Goal: Information Seeking & Learning: Get advice/opinions

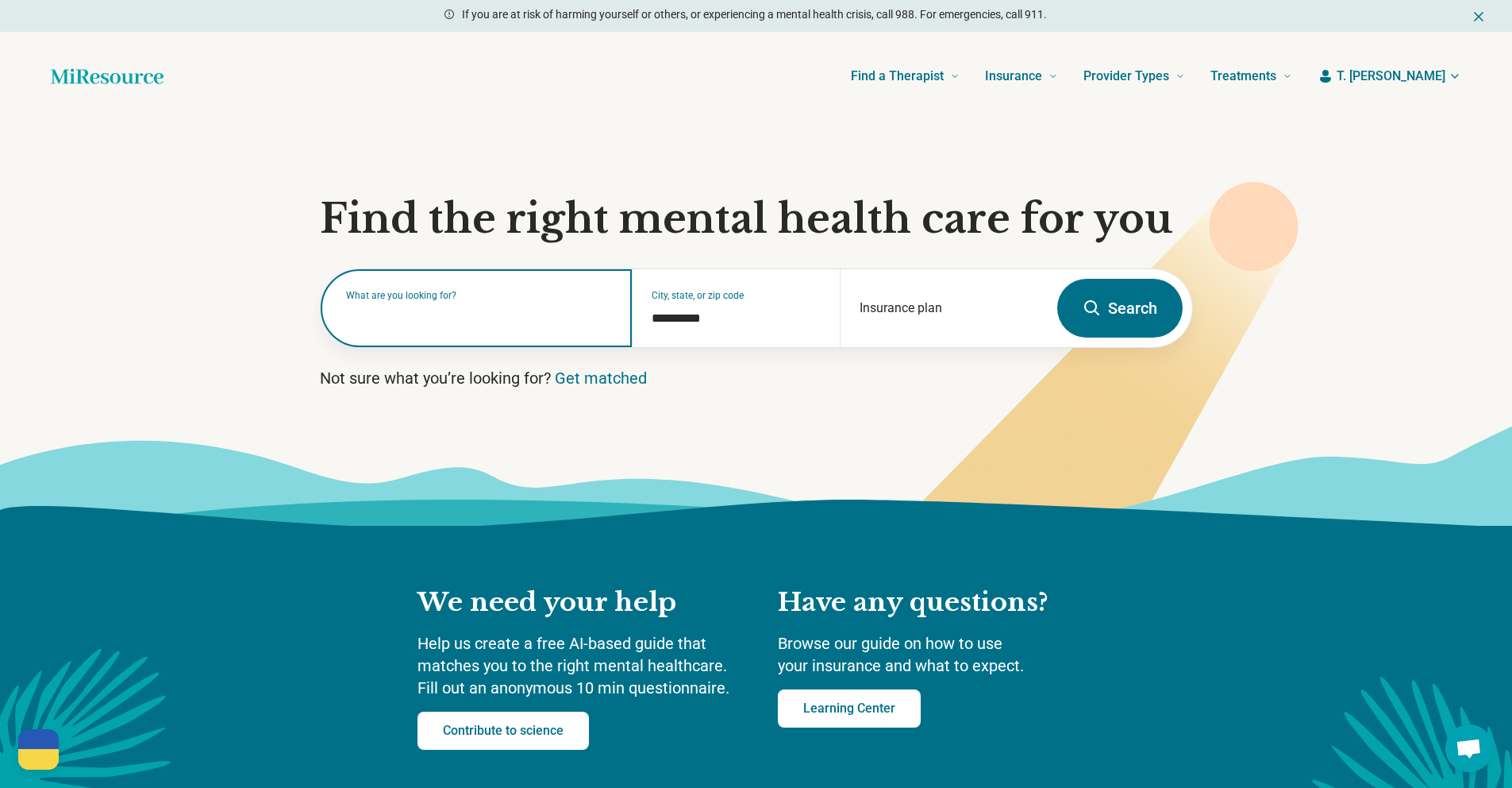
click at [407, 318] on input "text" at bounding box center [479, 316] width 268 height 19
type input "**"
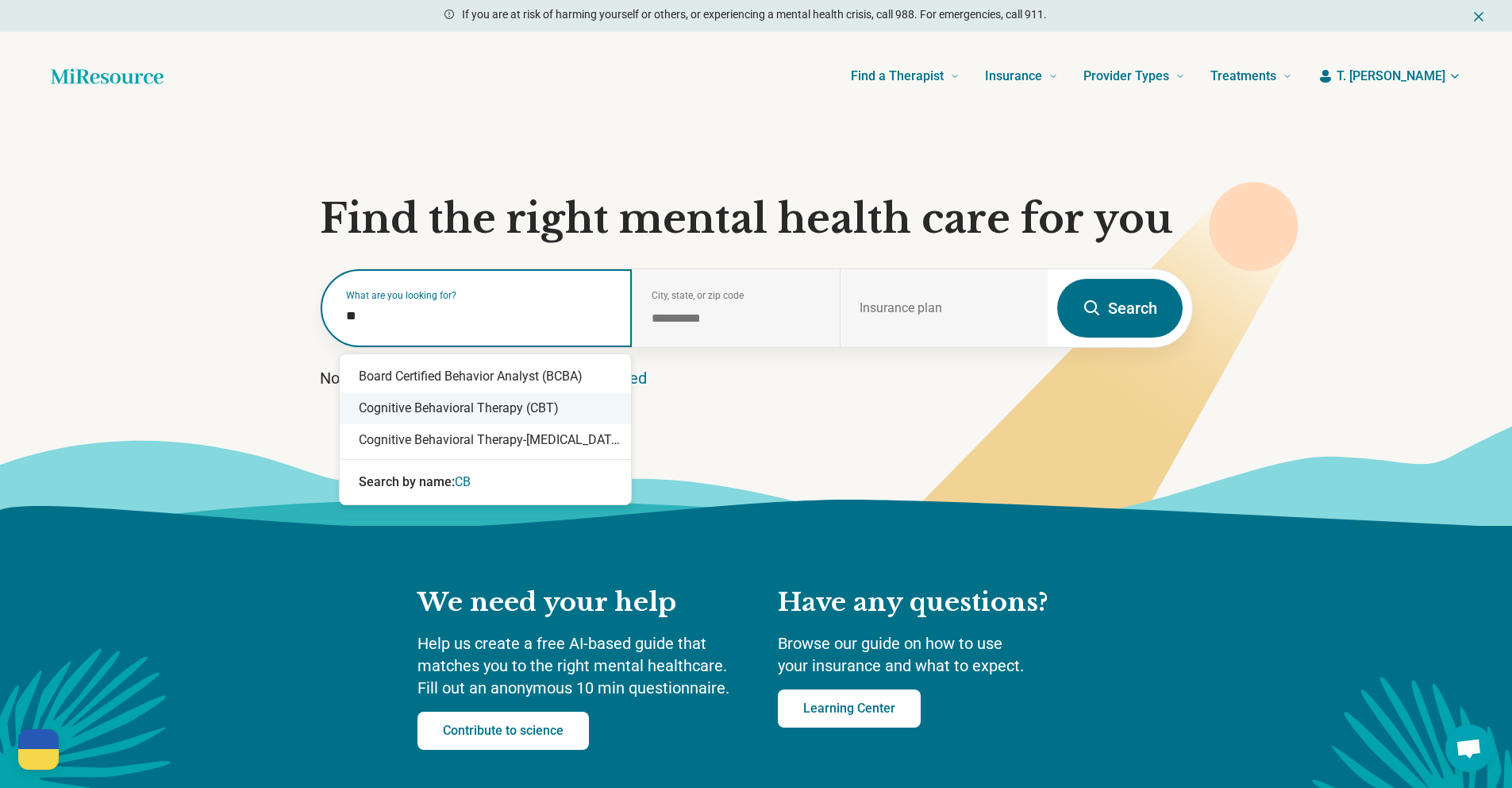
click at [431, 418] on div "Cognitive Behavioral Therapy (CBT)" at bounding box center [485, 408] width 291 height 31
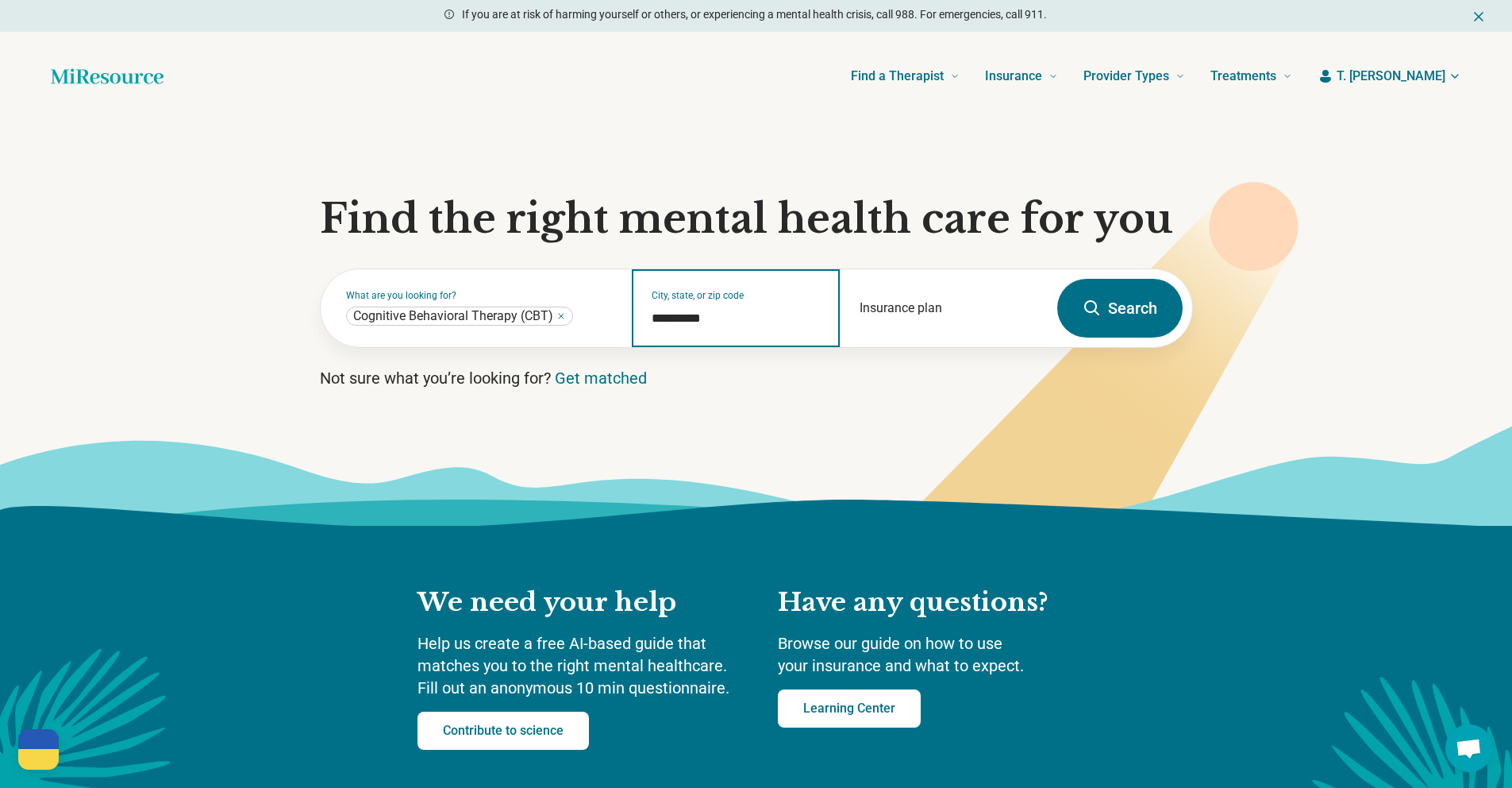
click at [723, 323] on input "**********" at bounding box center [736, 318] width 169 height 19
click at [717, 322] on input "**********" at bounding box center [736, 318] width 169 height 19
paste input "********"
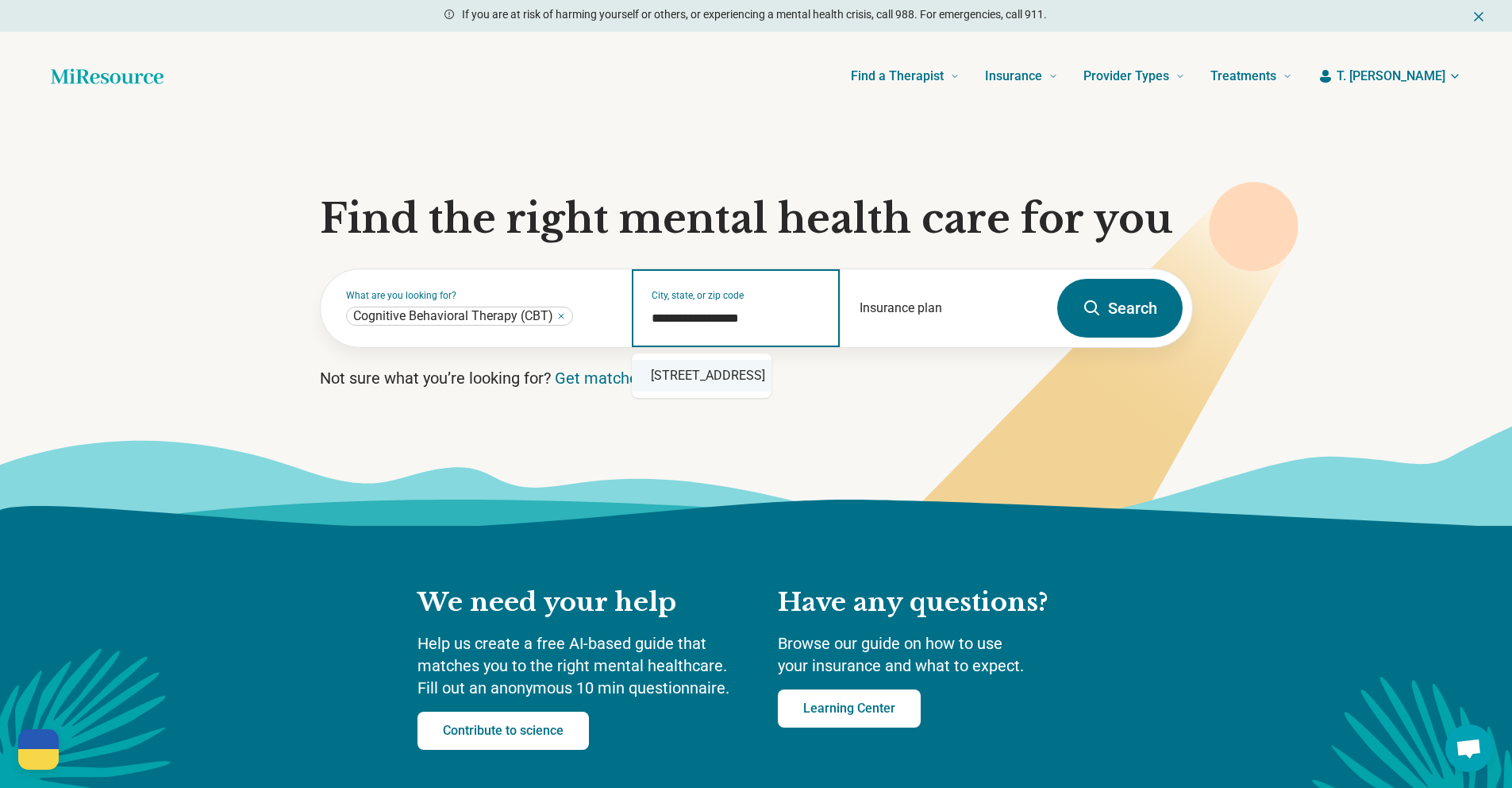
click at [771, 377] on div "[STREET_ADDRESS]" at bounding box center [702, 376] width 139 height 31
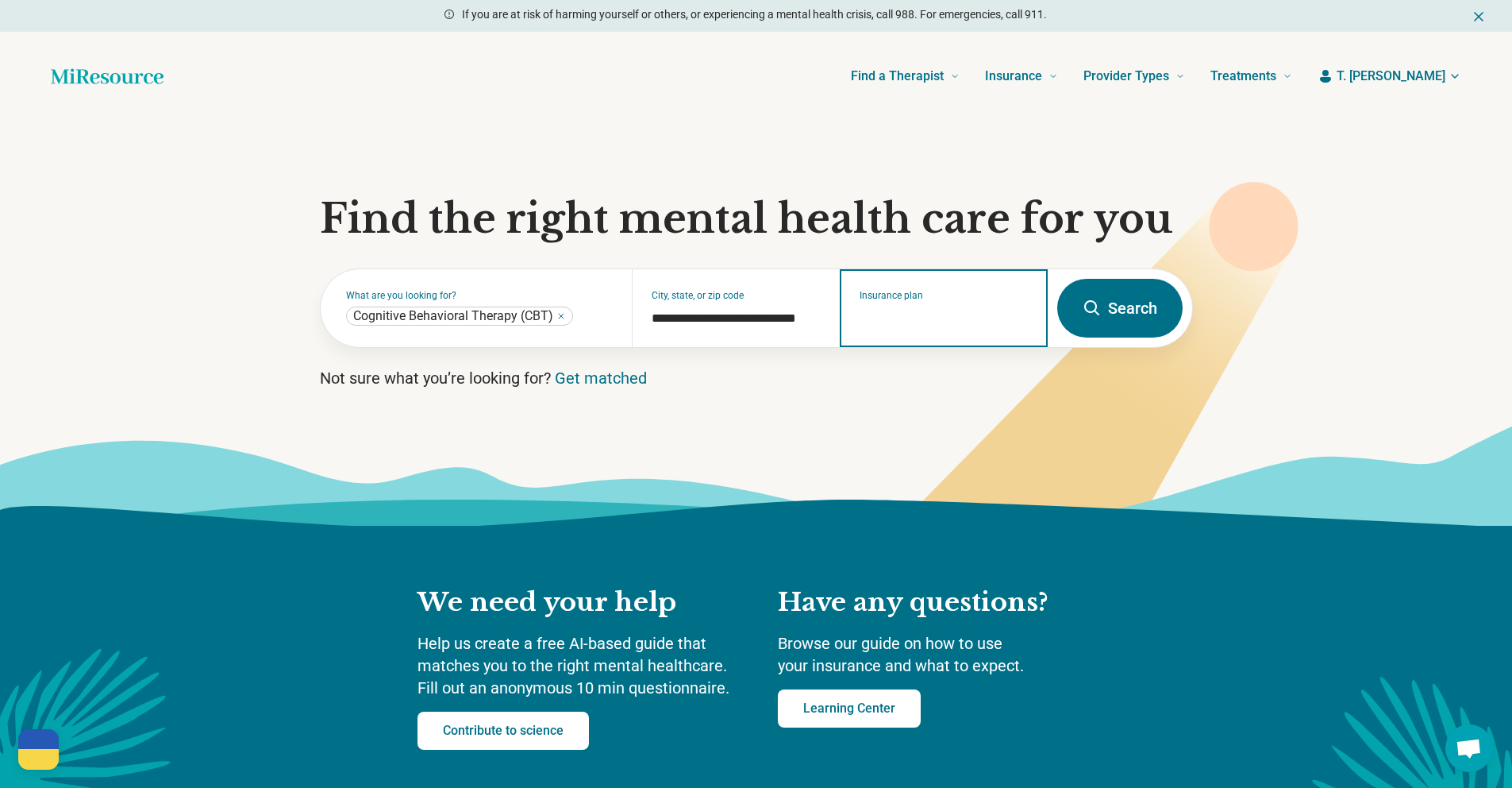
type input "**********"
click at [890, 314] on input "Insurance plan" at bounding box center [944, 318] width 169 height 19
click at [883, 381] on div "DSHIP" at bounding box center [875, 377] width 68 height 31
type input "*****"
click at [1118, 307] on button "Search" at bounding box center [1120, 308] width 125 height 58
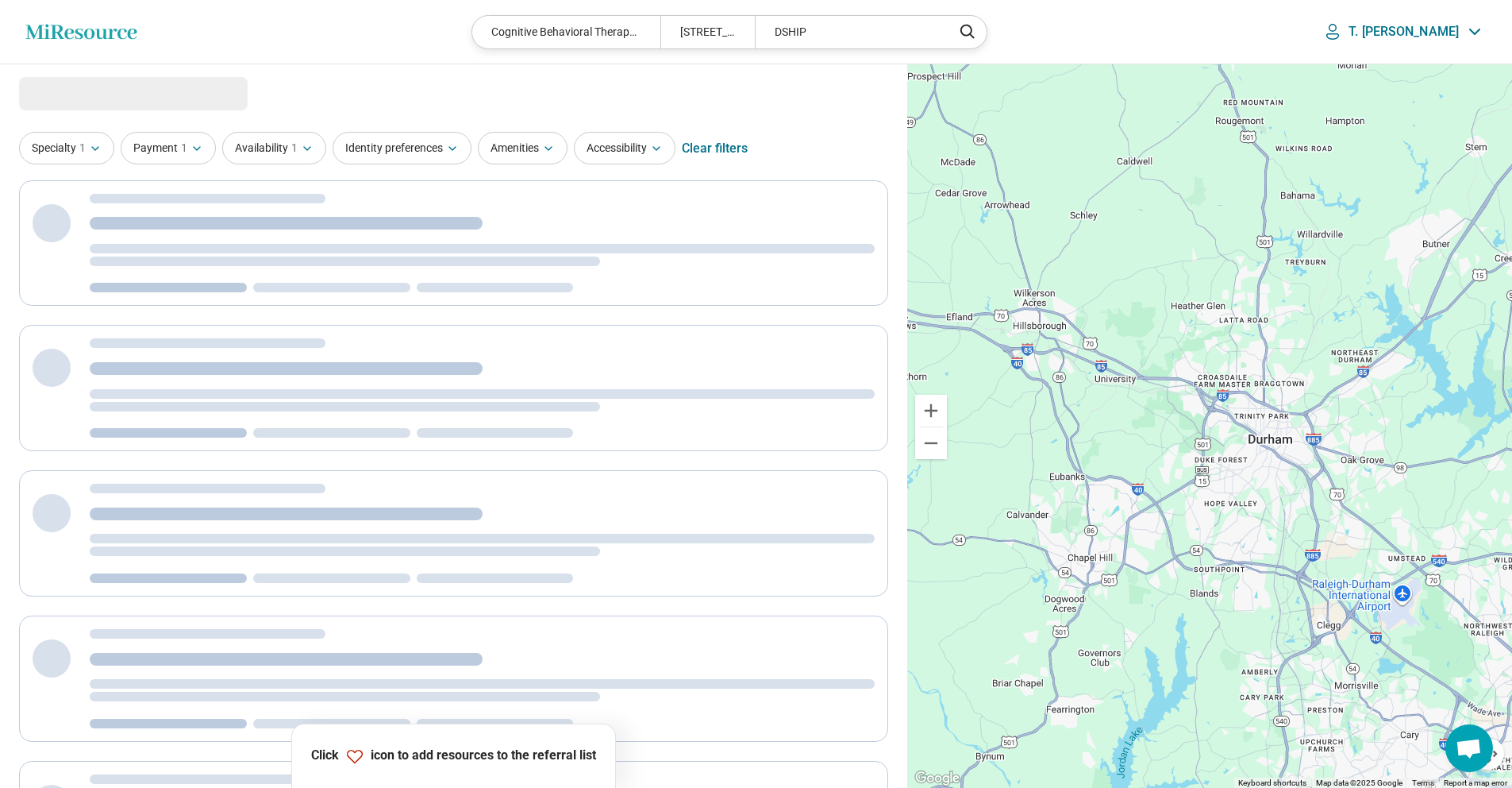
select select "***"
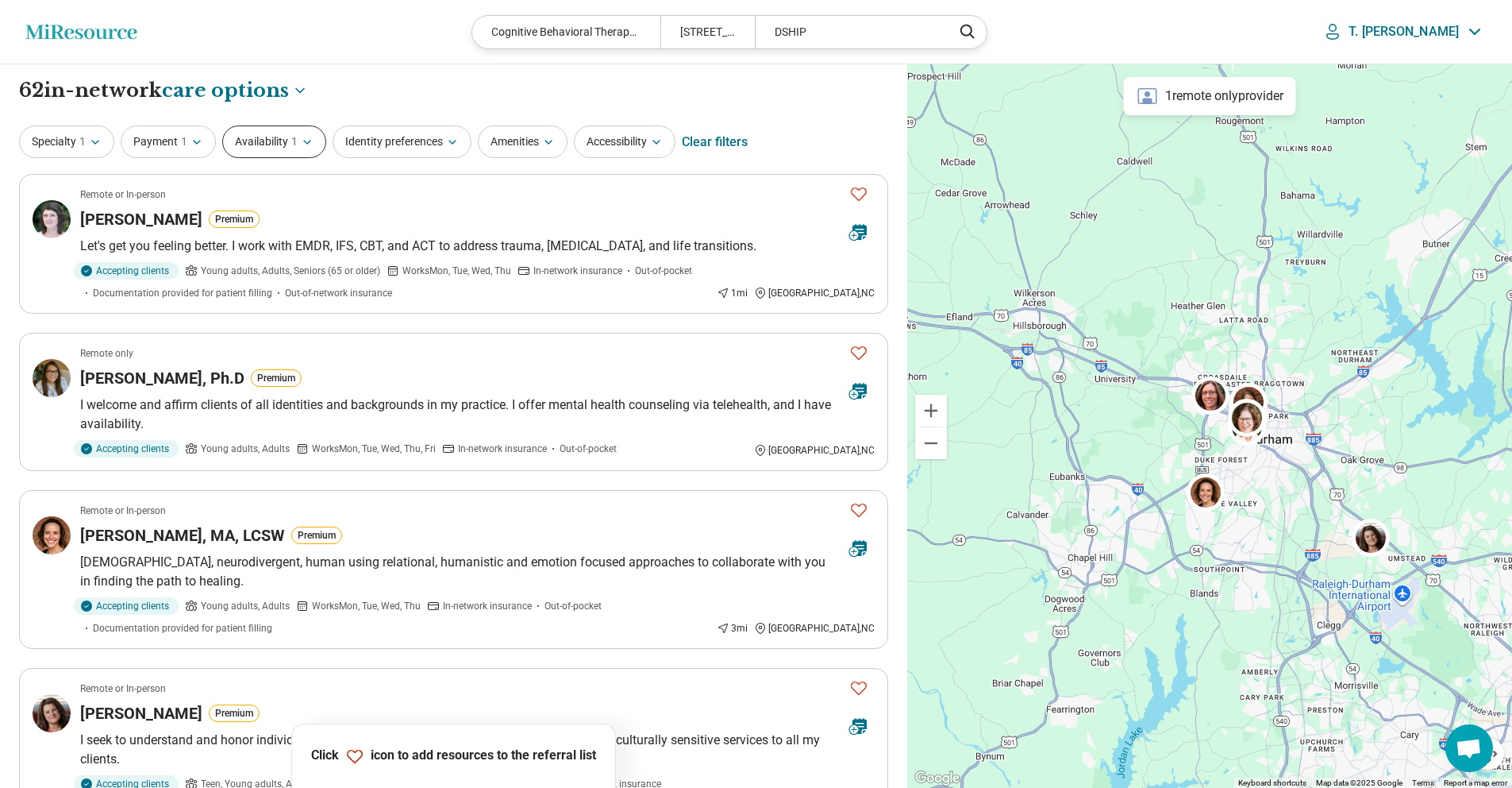
click at [286, 142] on button "Availability 1" at bounding box center [274, 141] width 104 height 32
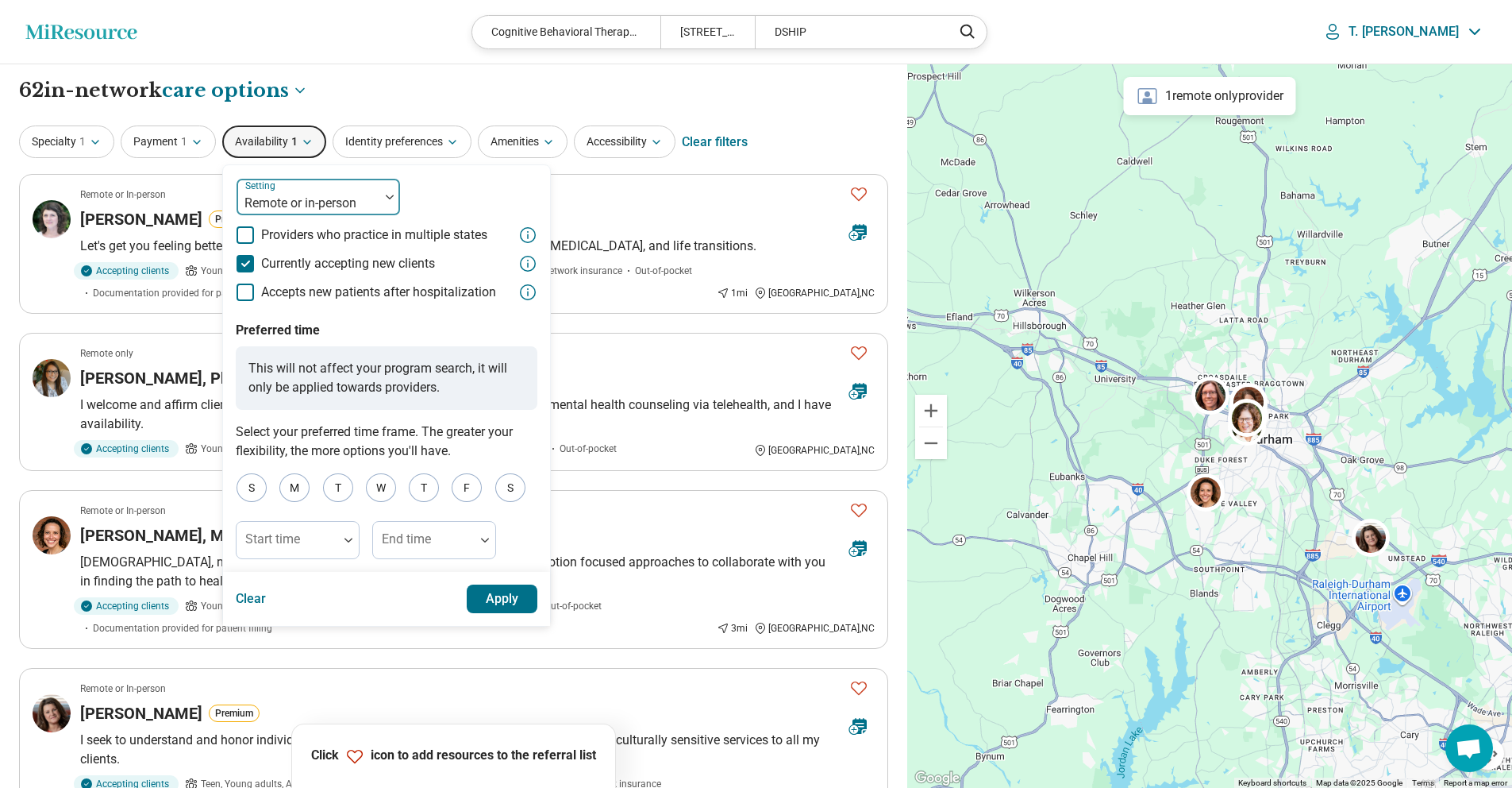
click at [259, 213] on div at bounding box center [308, 203] width 130 height 23
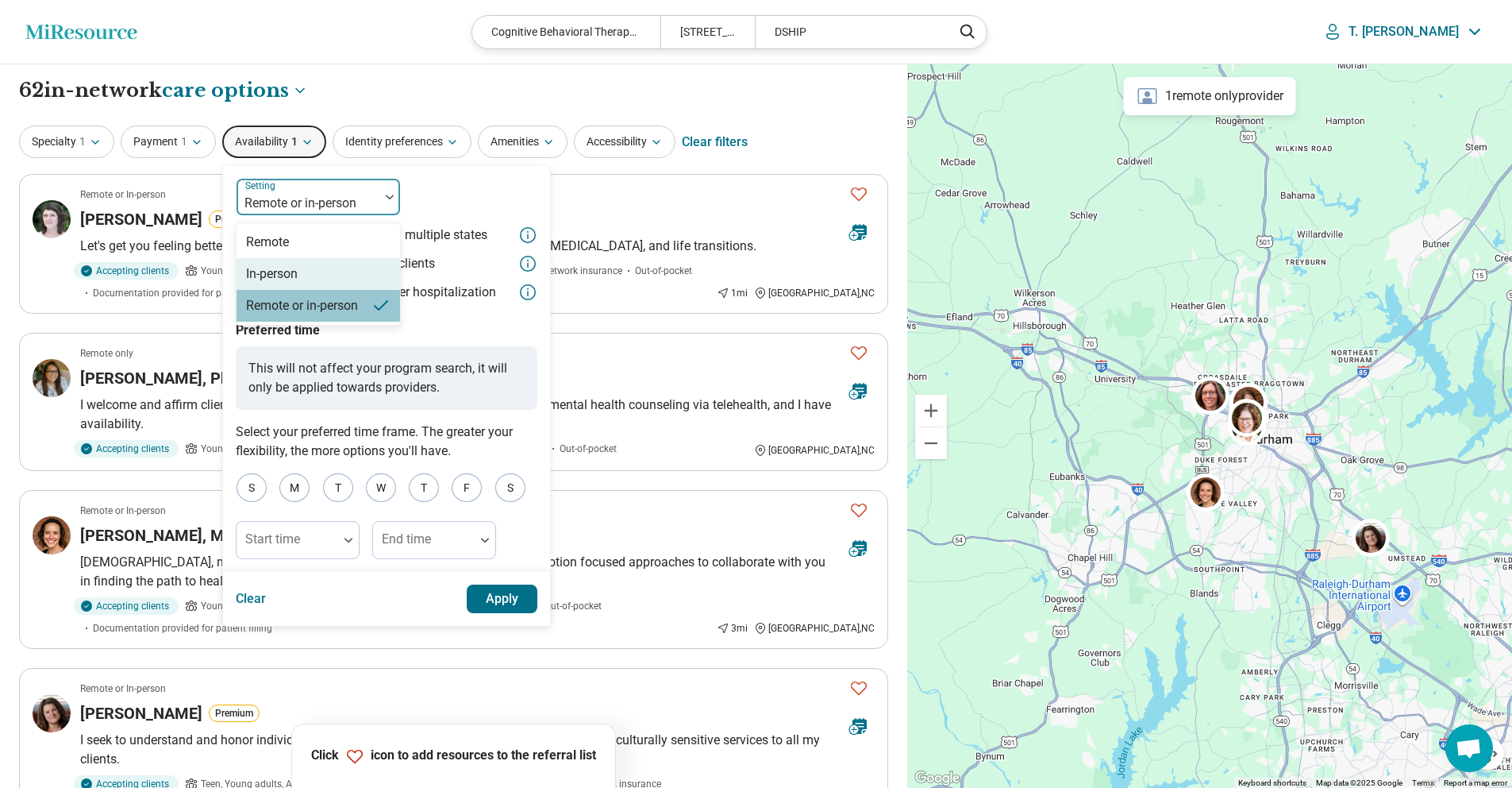
click at [257, 275] on div "In-person" at bounding box center [271, 274] width 51 height 19
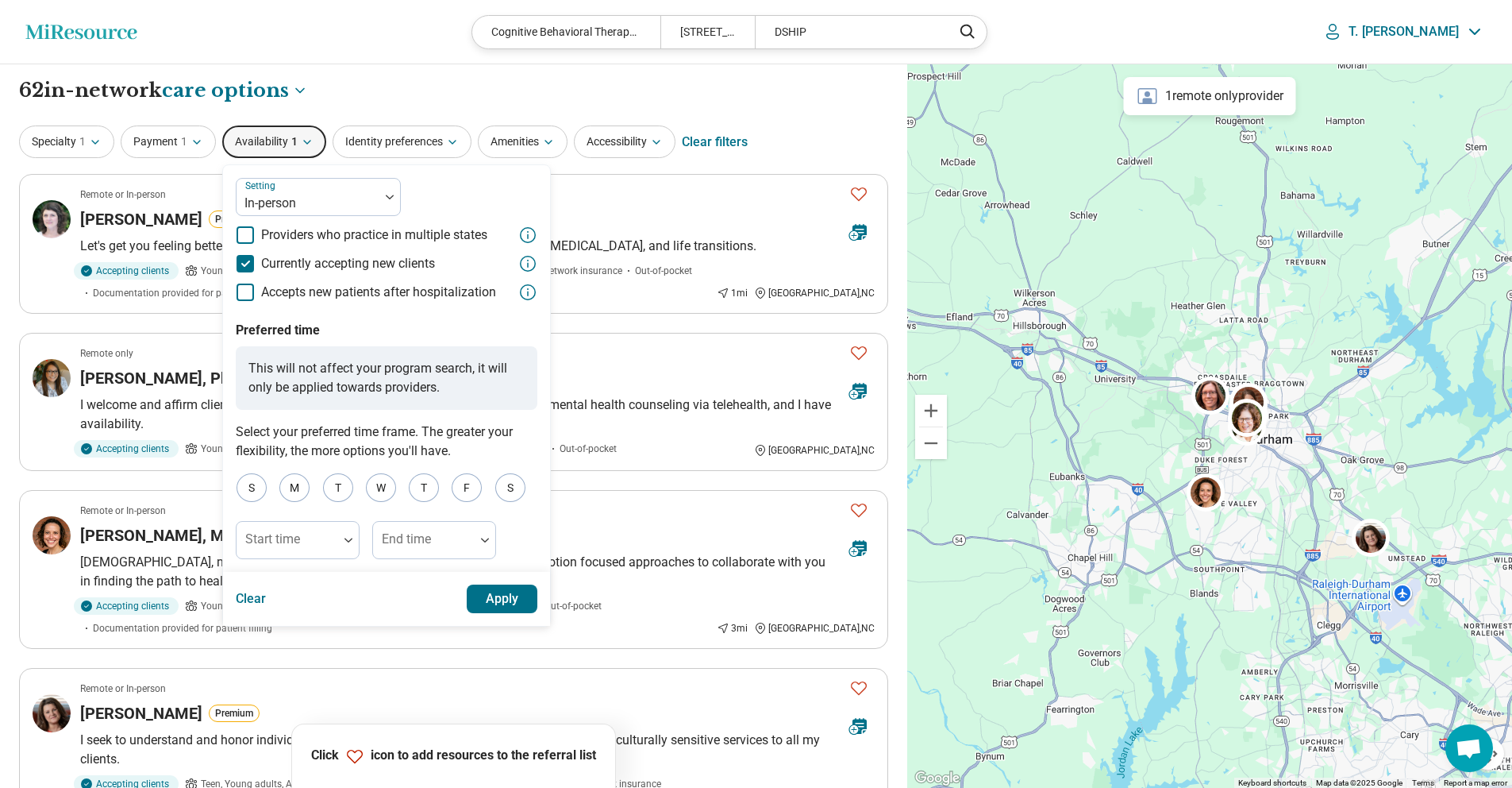
click at [500, 600] on button "Apply" at bounding box center [503, 598] width 71 height 29
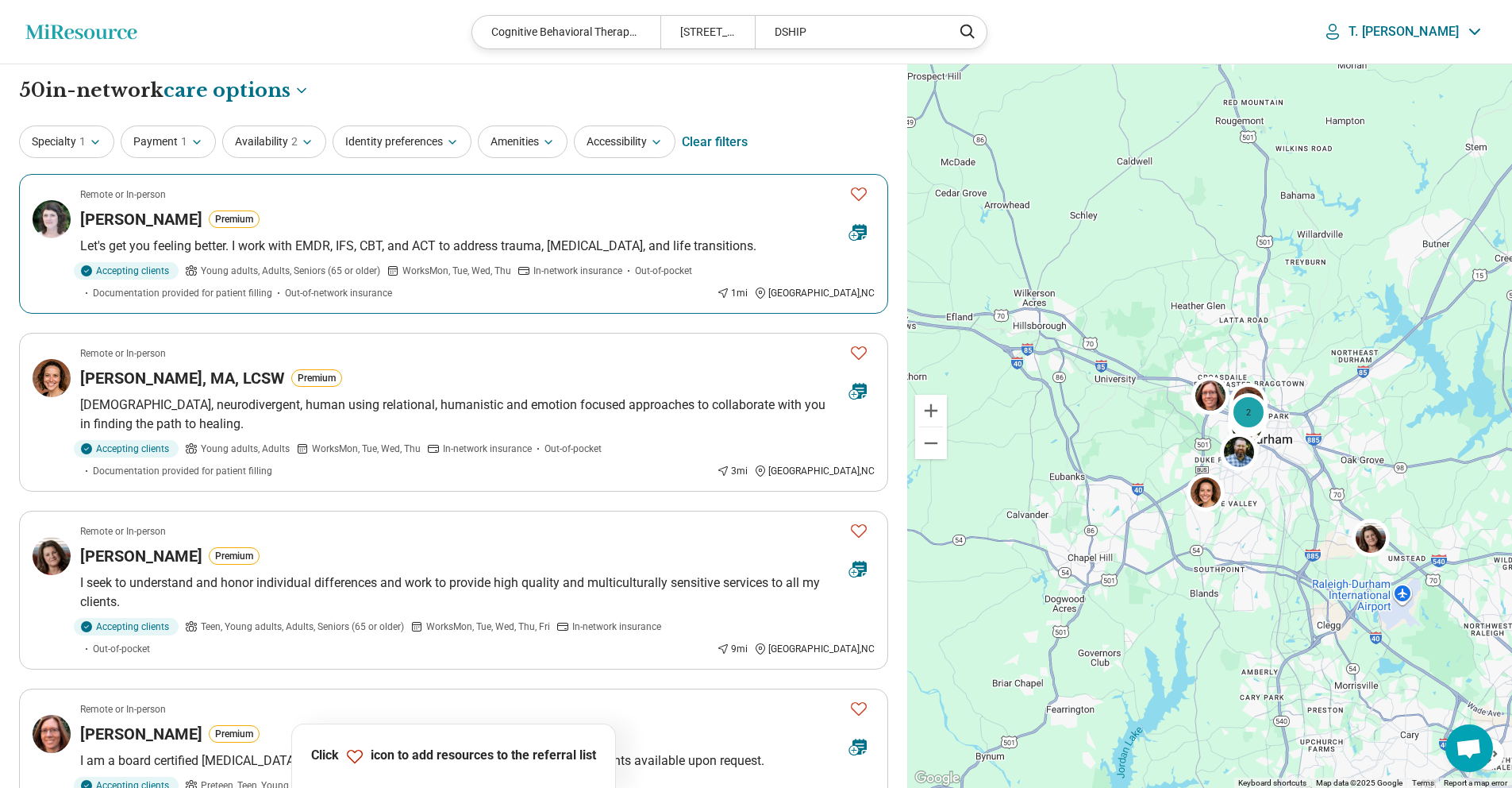
click at [865, 195] on icon "Favorite" at bounding box center [859, 194] width 19 height 19
click at [864, 361] on icon "Favorite" at bounding box center [859, 353] width 19 height 19
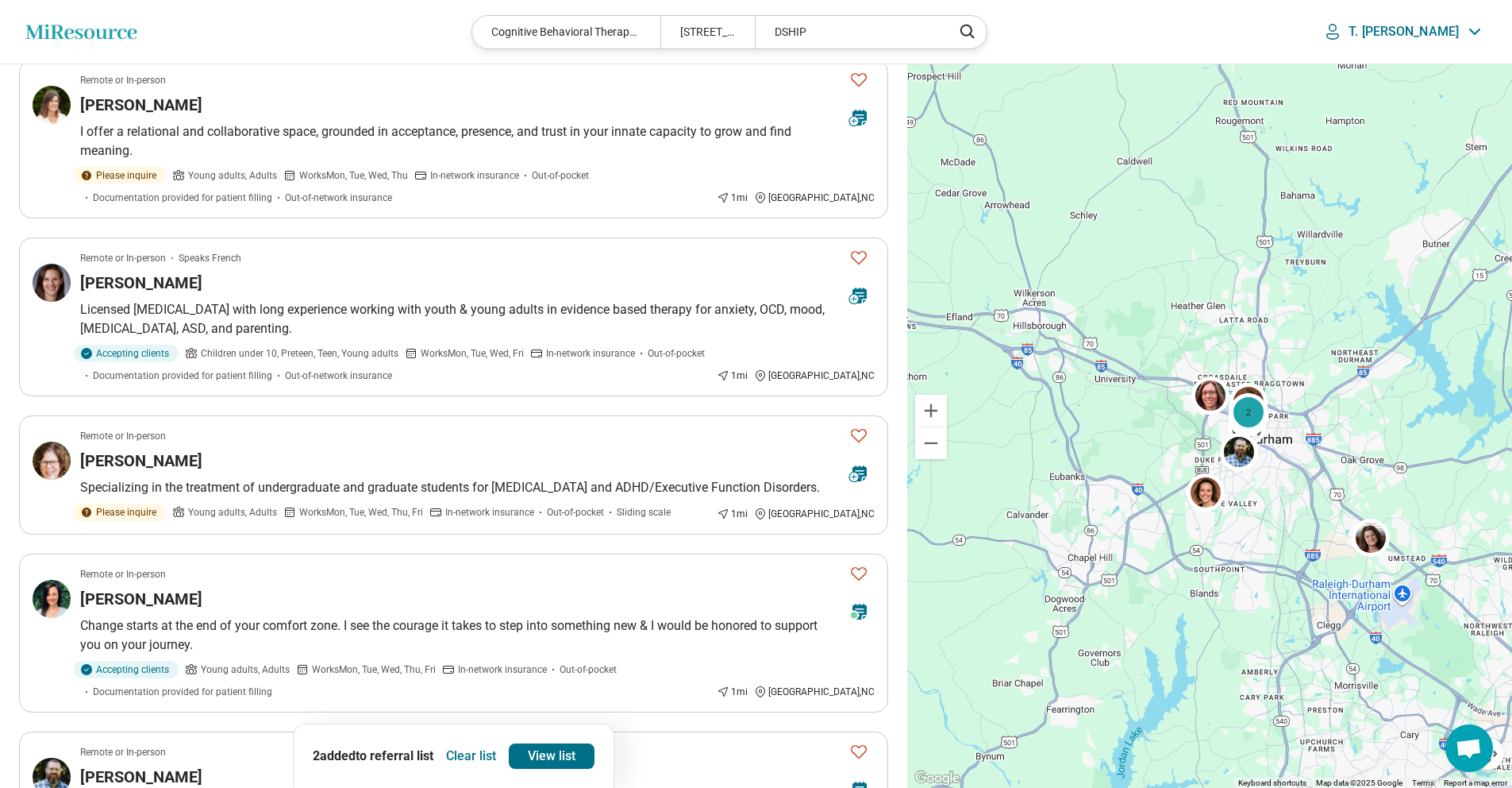
scroll to position [1325, 0]
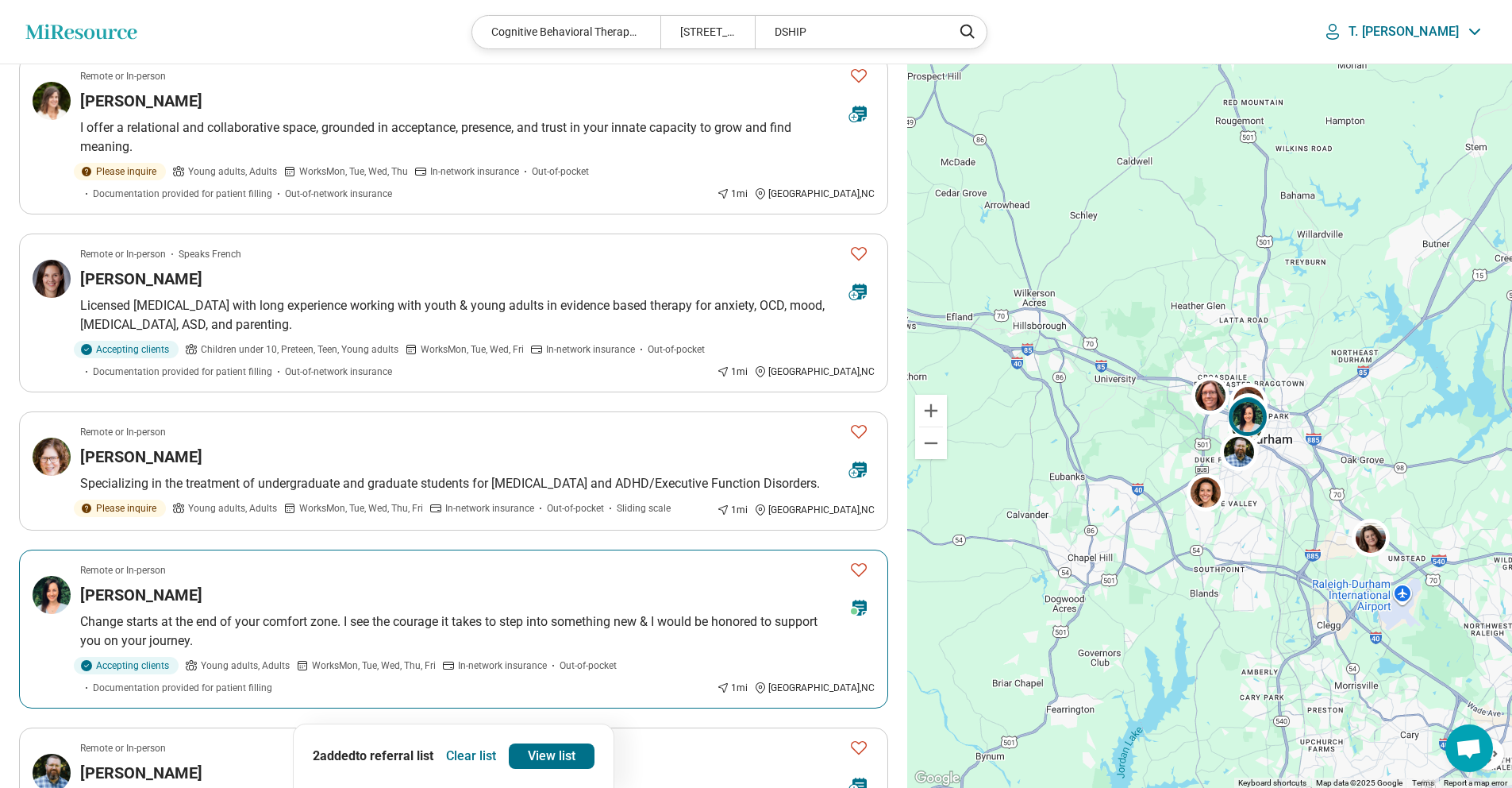
click at [863, 560] on icon "Favorite" at bounding box center [859, 569] width 19 height 19
click at [862, 592] on icon at bounding box center [858, 608] width 31 height 31
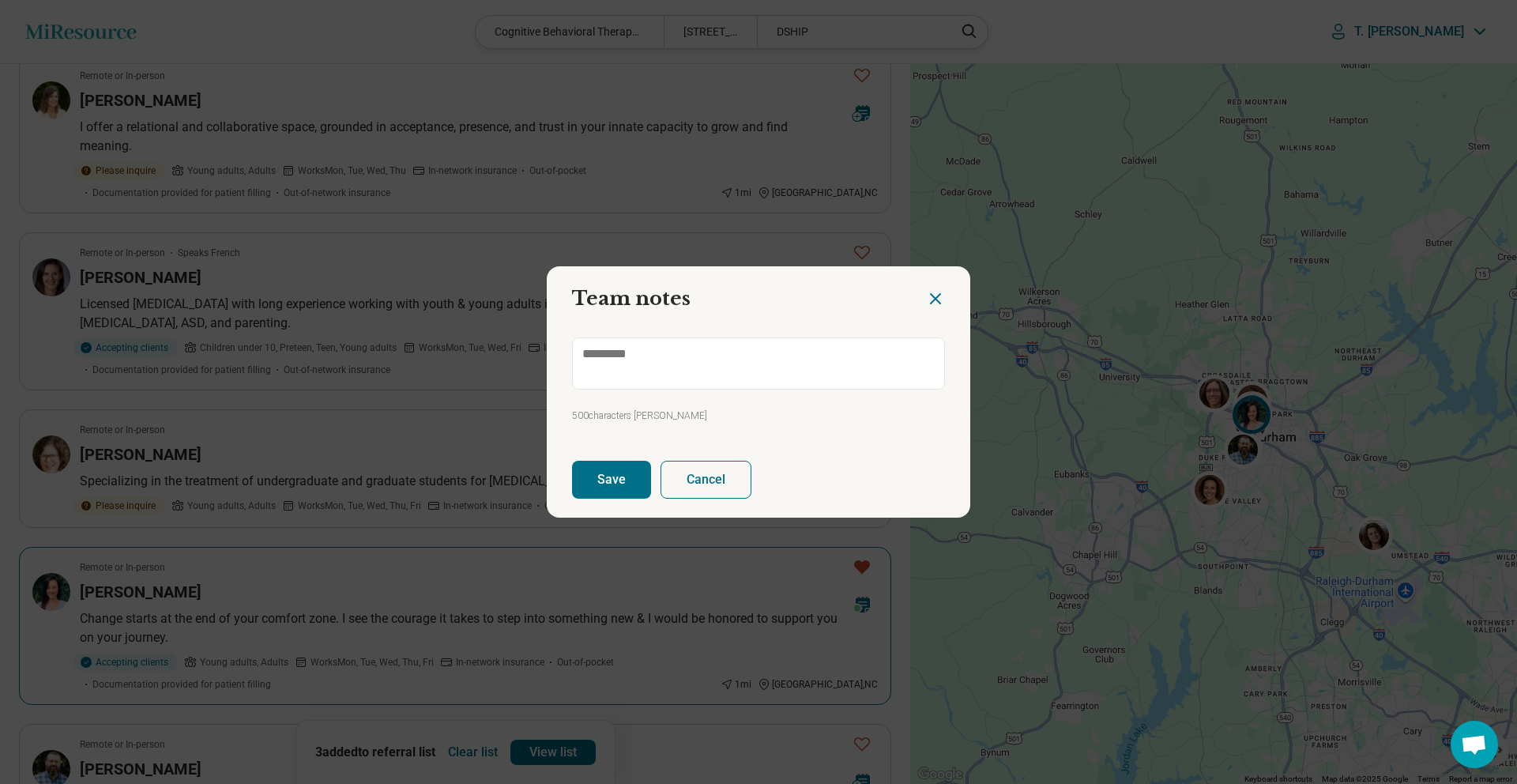
click at [926, 308] on div at bounding box center [948, 292] width 44 height 52
click at [928, 301] on icon "Close dialog" at bounding box center [936, 298] width 19 height 19
type textarea "*"
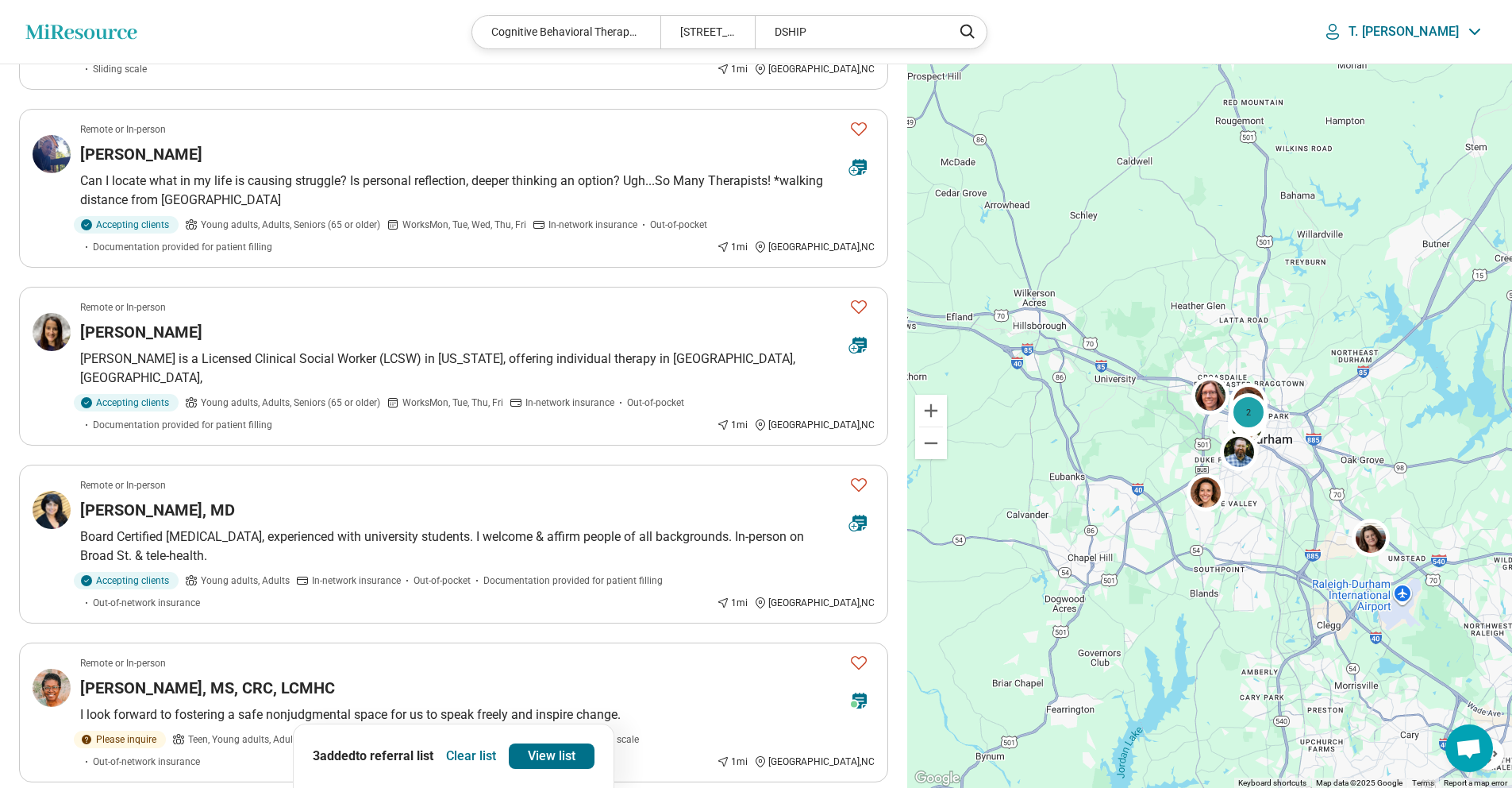
scroll to position [2423, 0]
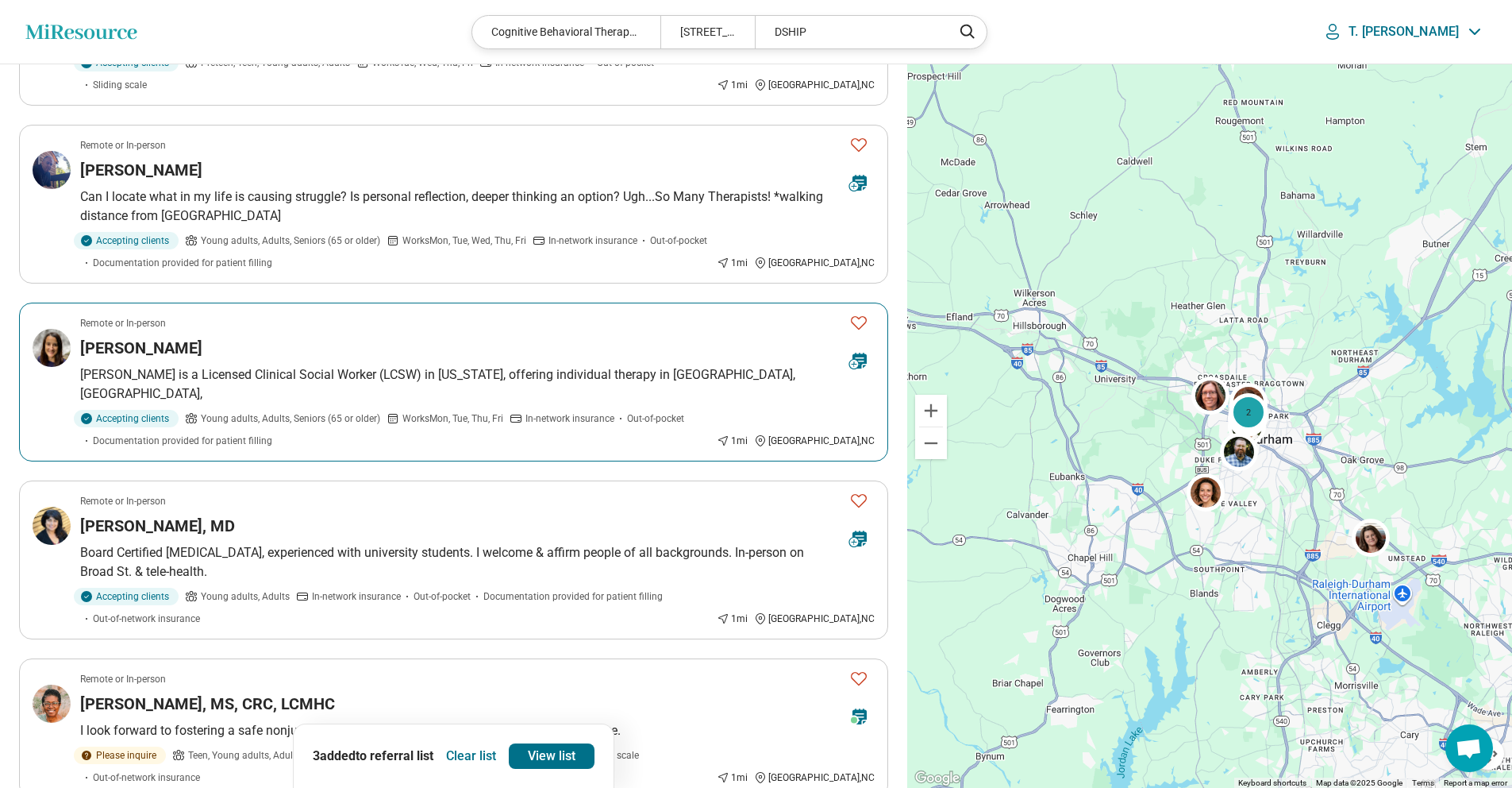
click at [852, 313] on icon "Favorite" at bounding box center [859, 323] width 19 height 19
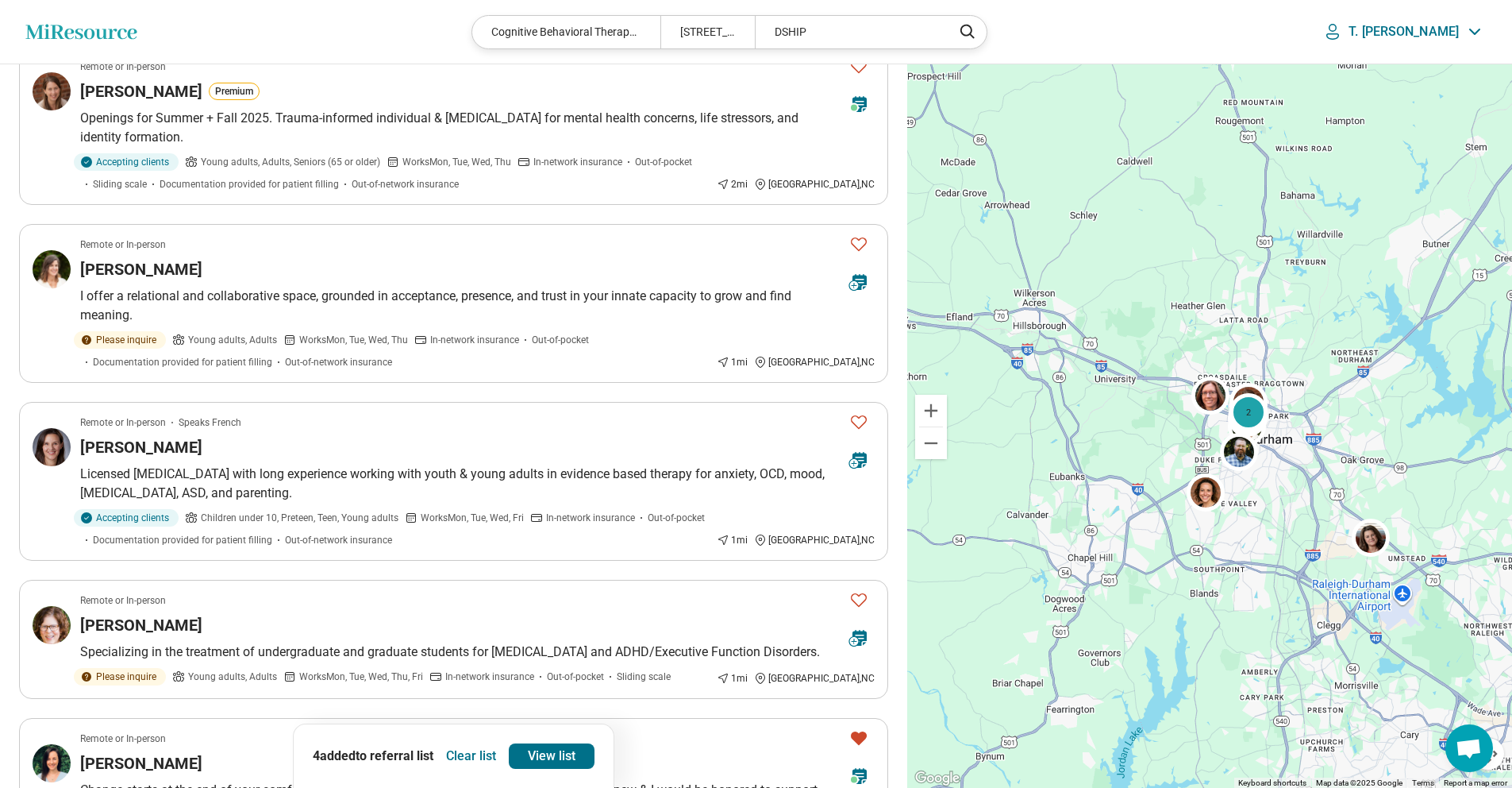
scroll to position [1356, 0]
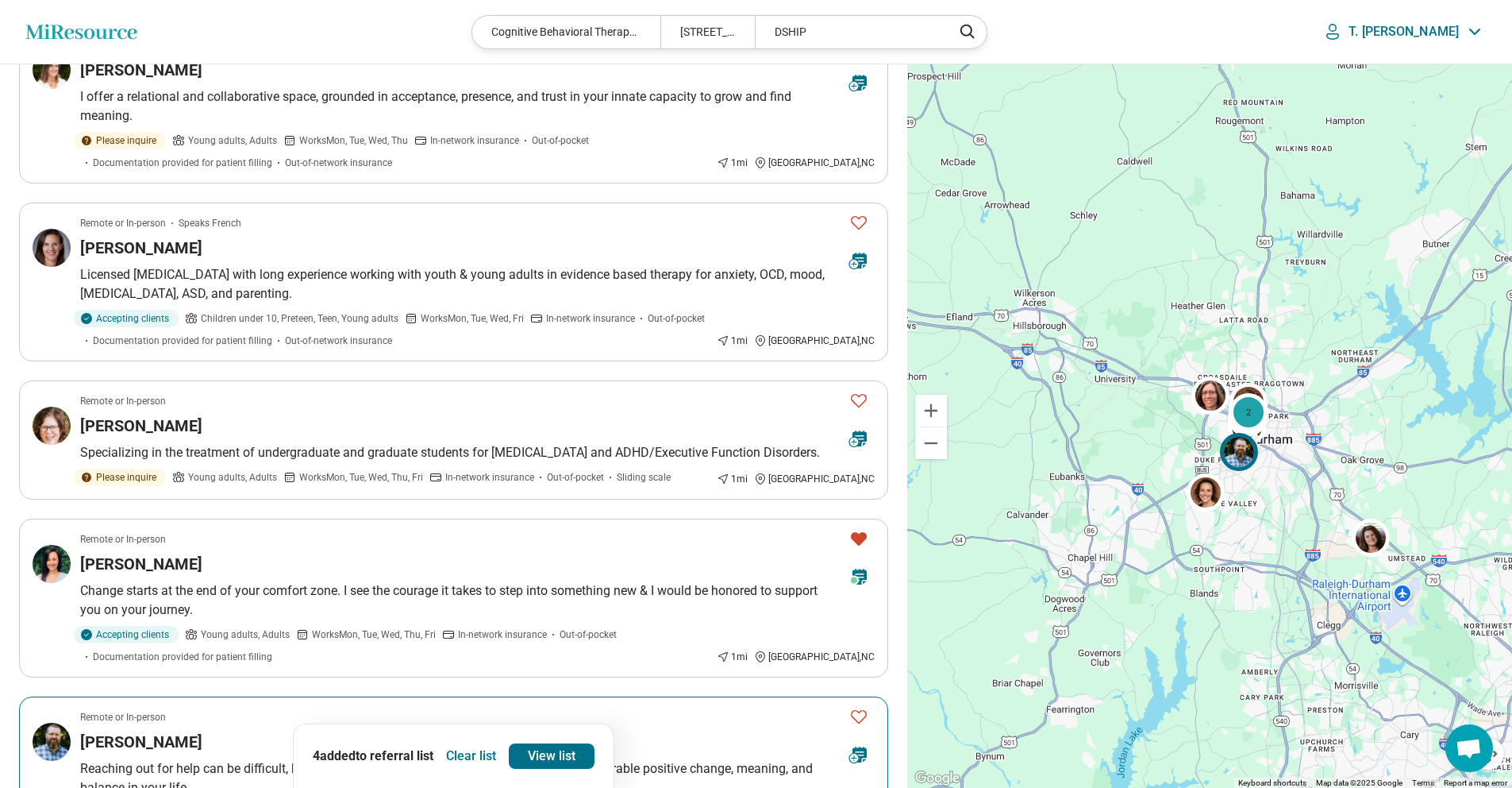
click at [860, 707] on icon "Favorite" at bounding box center [859, 717] width 19 height 19
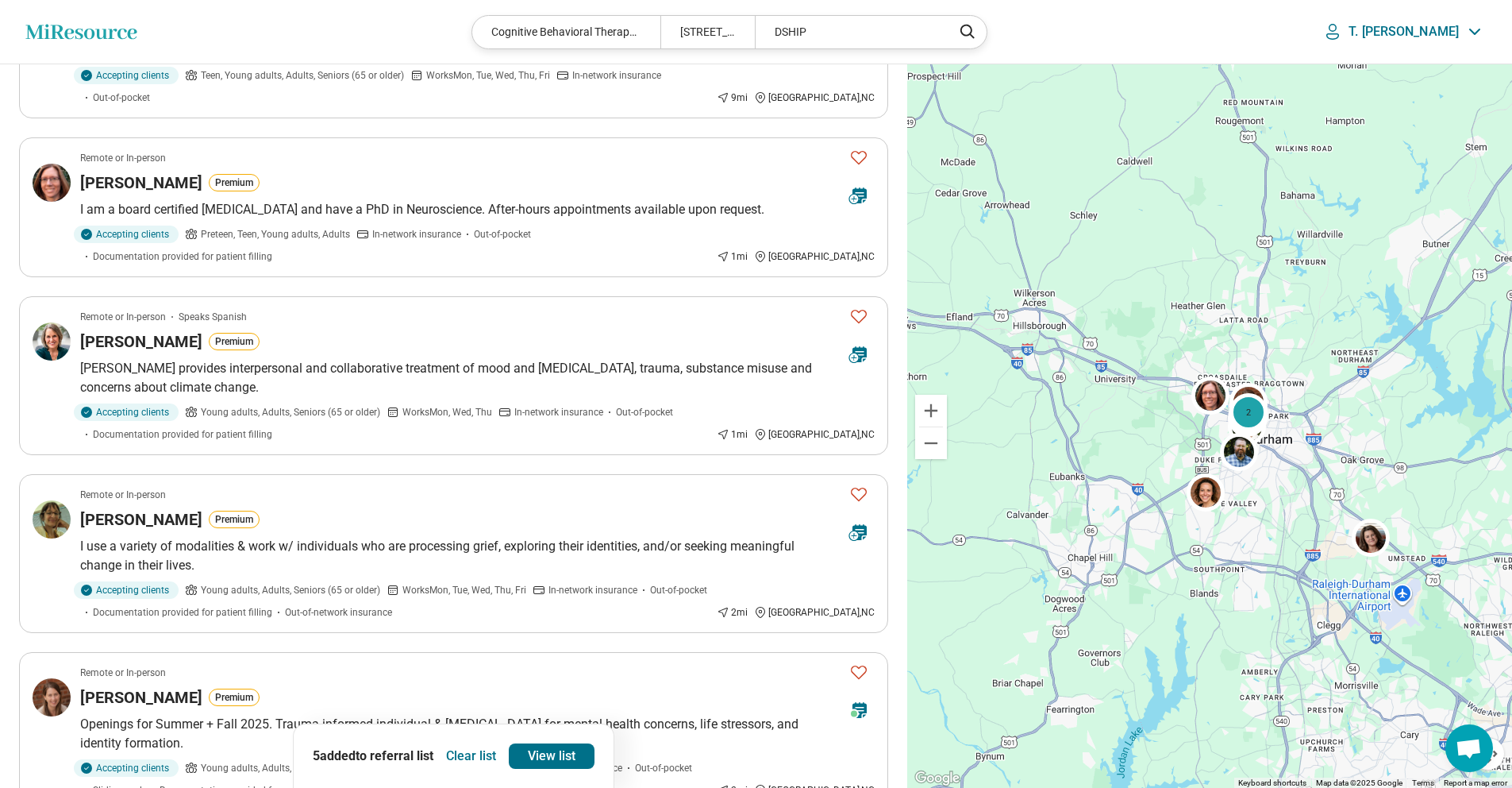
scroll to position [0, 0]
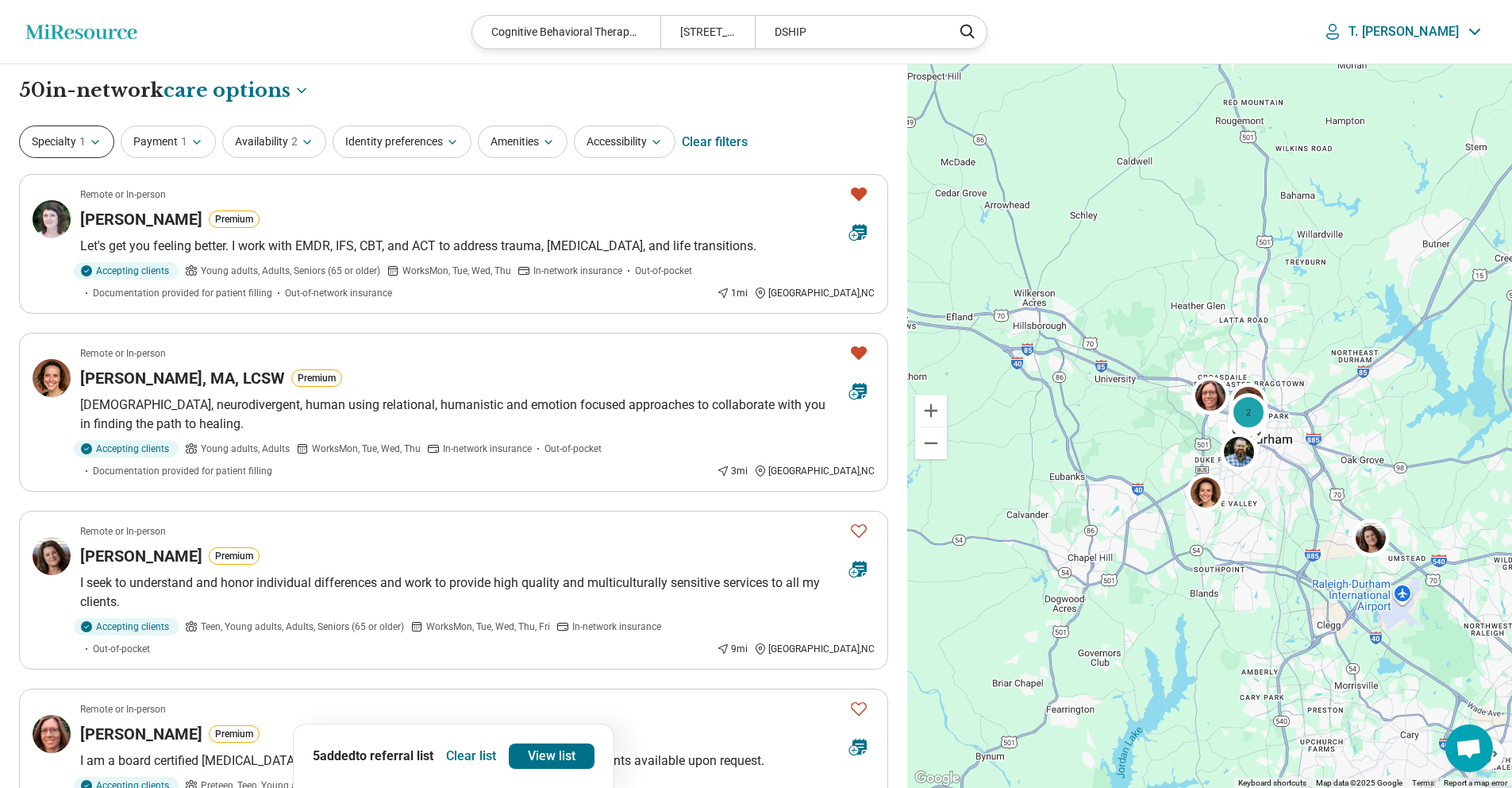
click at [93, 149] on button "Specialty 1" at bounding box center [66, 141] width 95 height 32
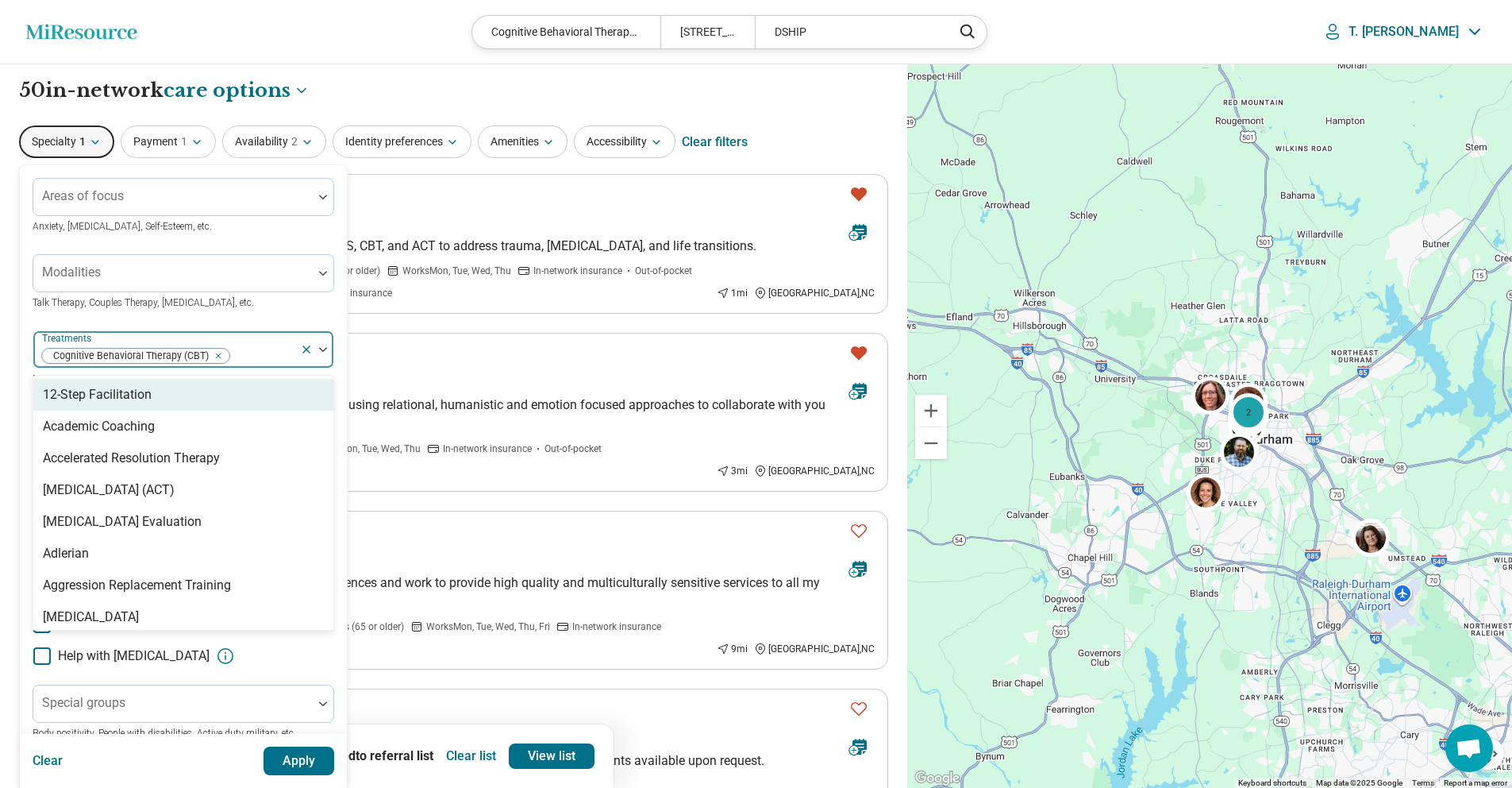
click at [272, 356] on div at bounding box center [262, 356] width 63 height 23
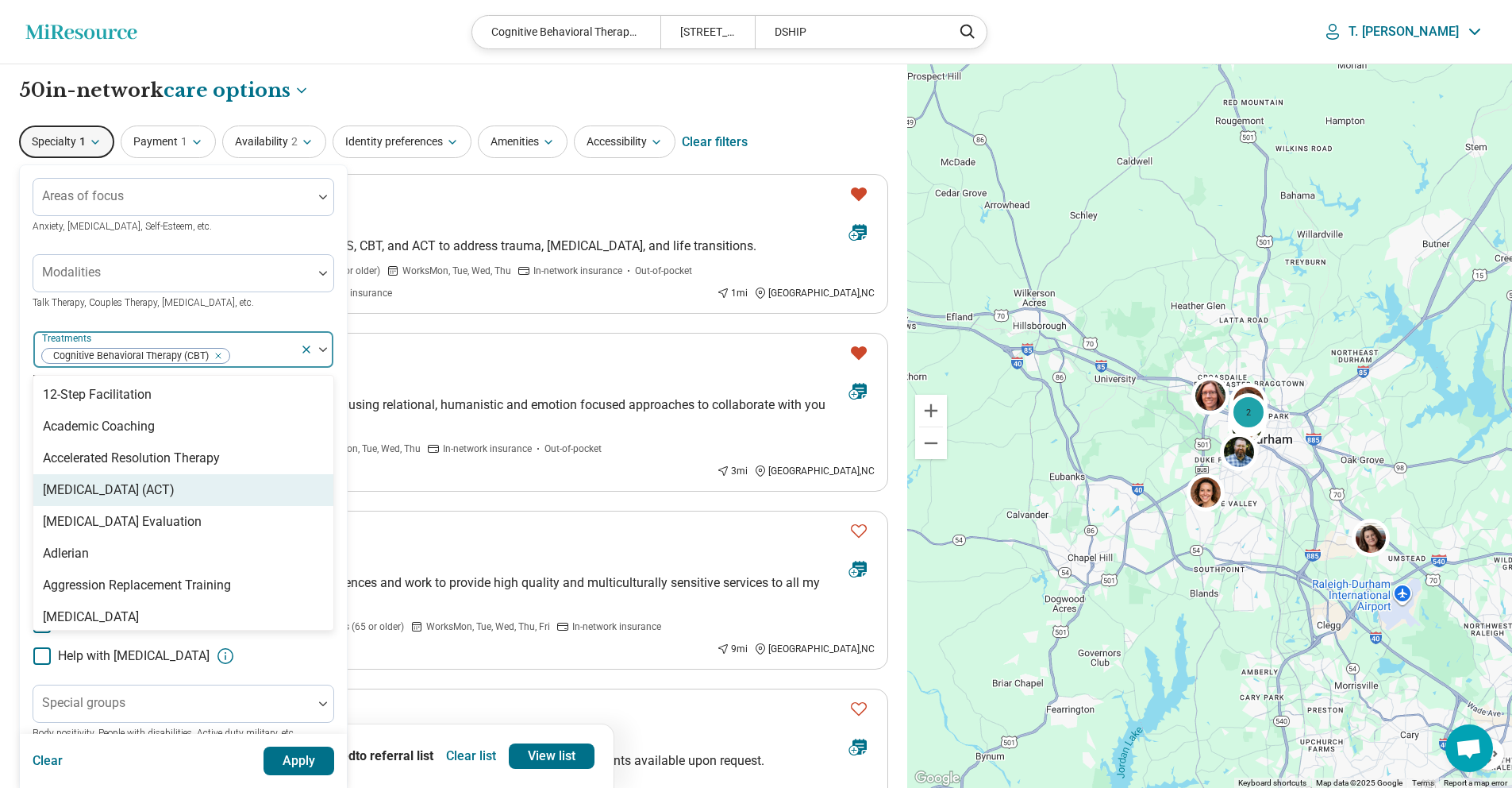
click at [174, 494] on div "[MEDICAL_DATA] (ACT)" at bounding box center [108, 490] width 132 height 19
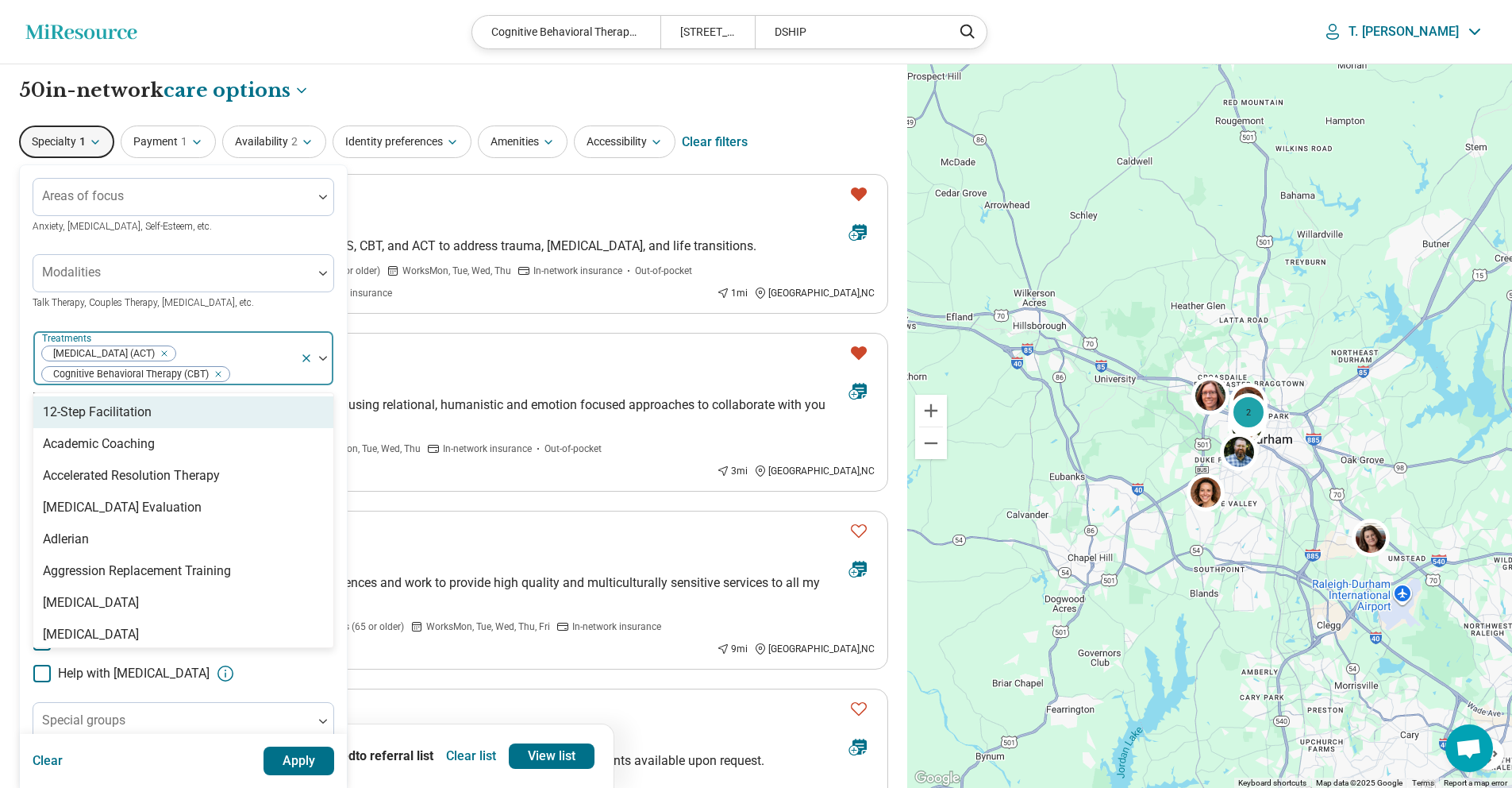
click at [219, 375] on div "Remove [object Object]" at bounding box center [215, 374] width 19 height 19
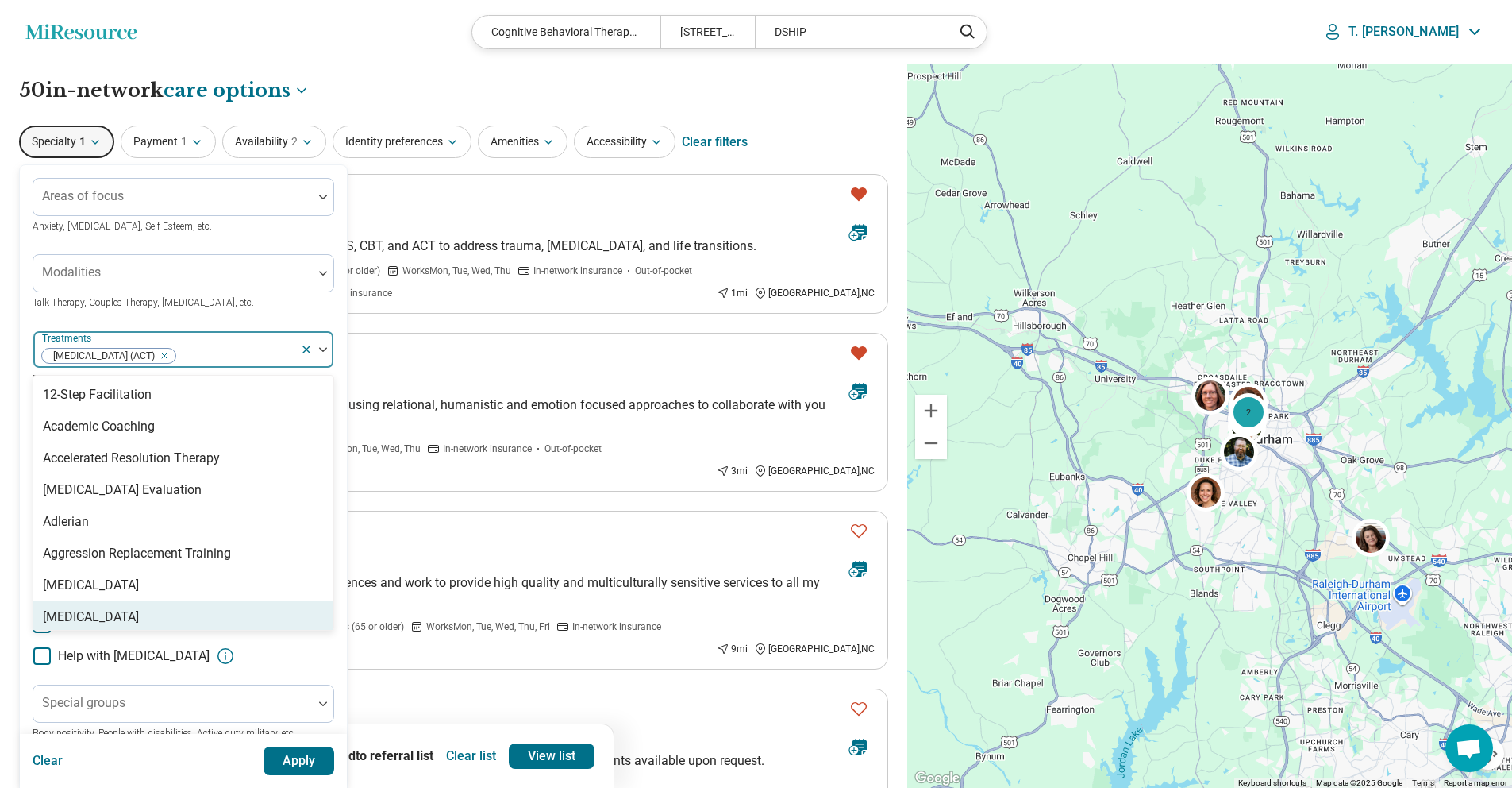
click at [284, 752] on button "Apply" at bounding box center [299, 760] width 71 height 29
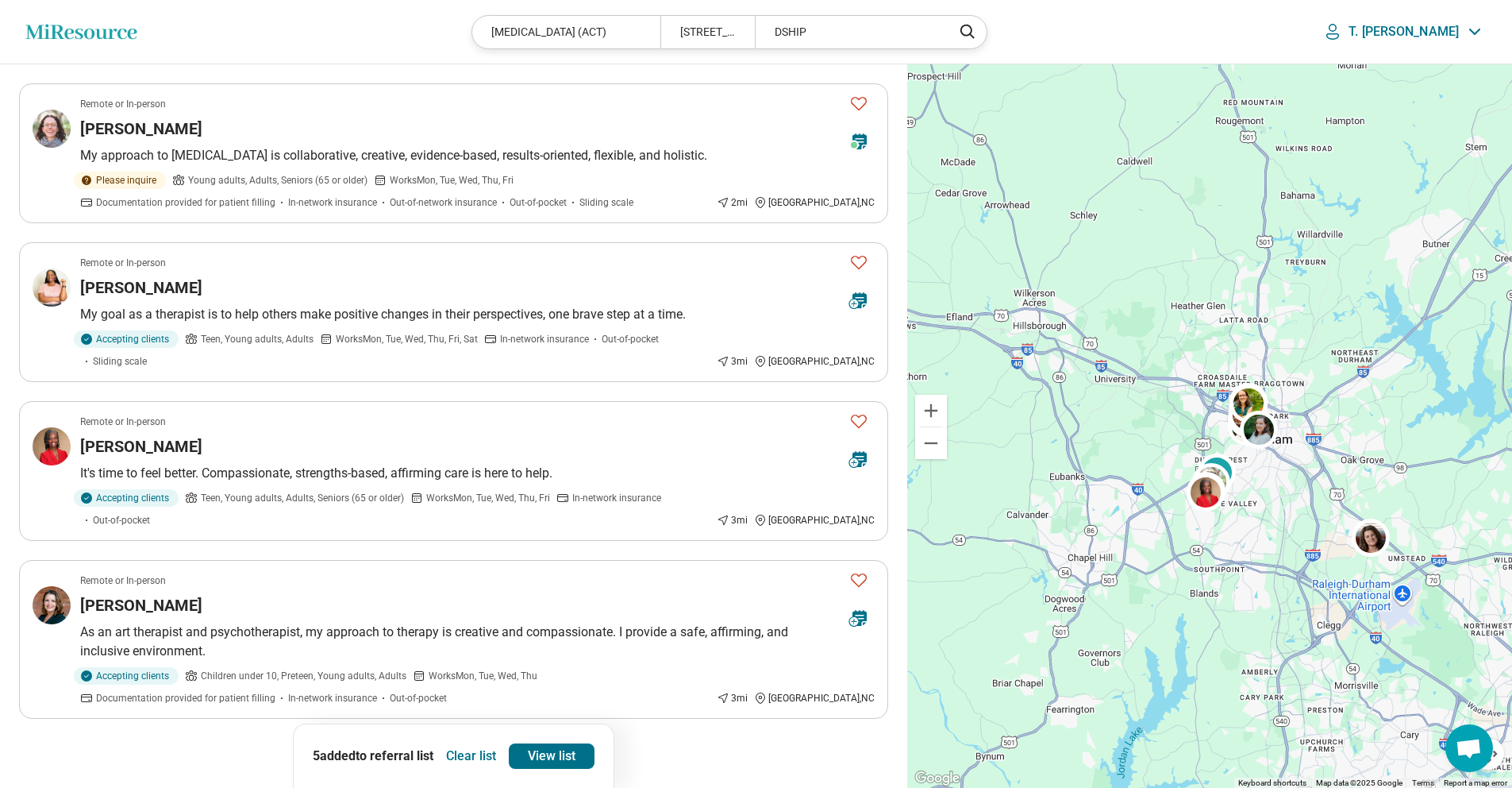
scroll to position [2866, 0]
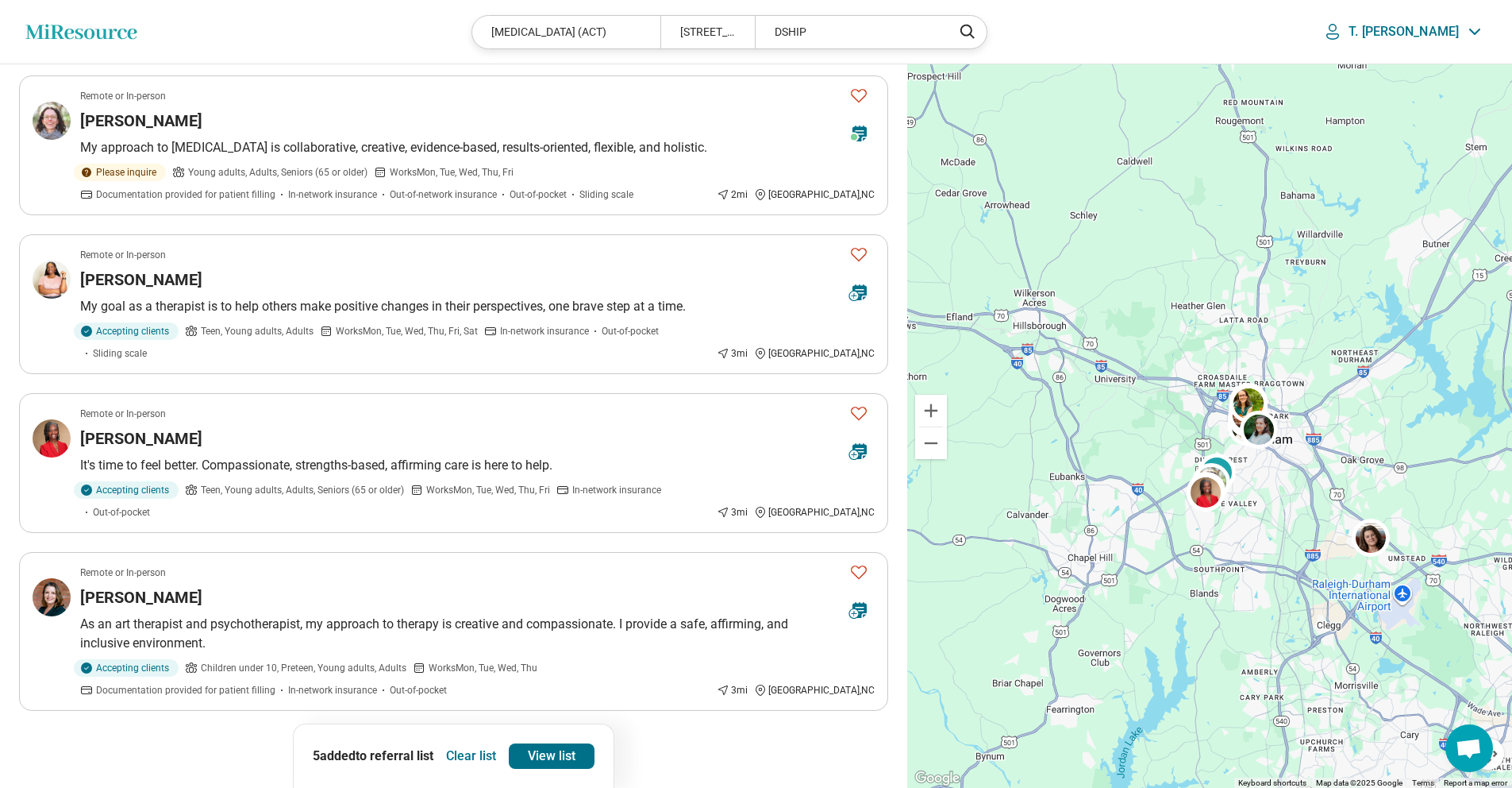
click at [472, 743] on button "2" at bounding box center [472, 755] width 25 height 25
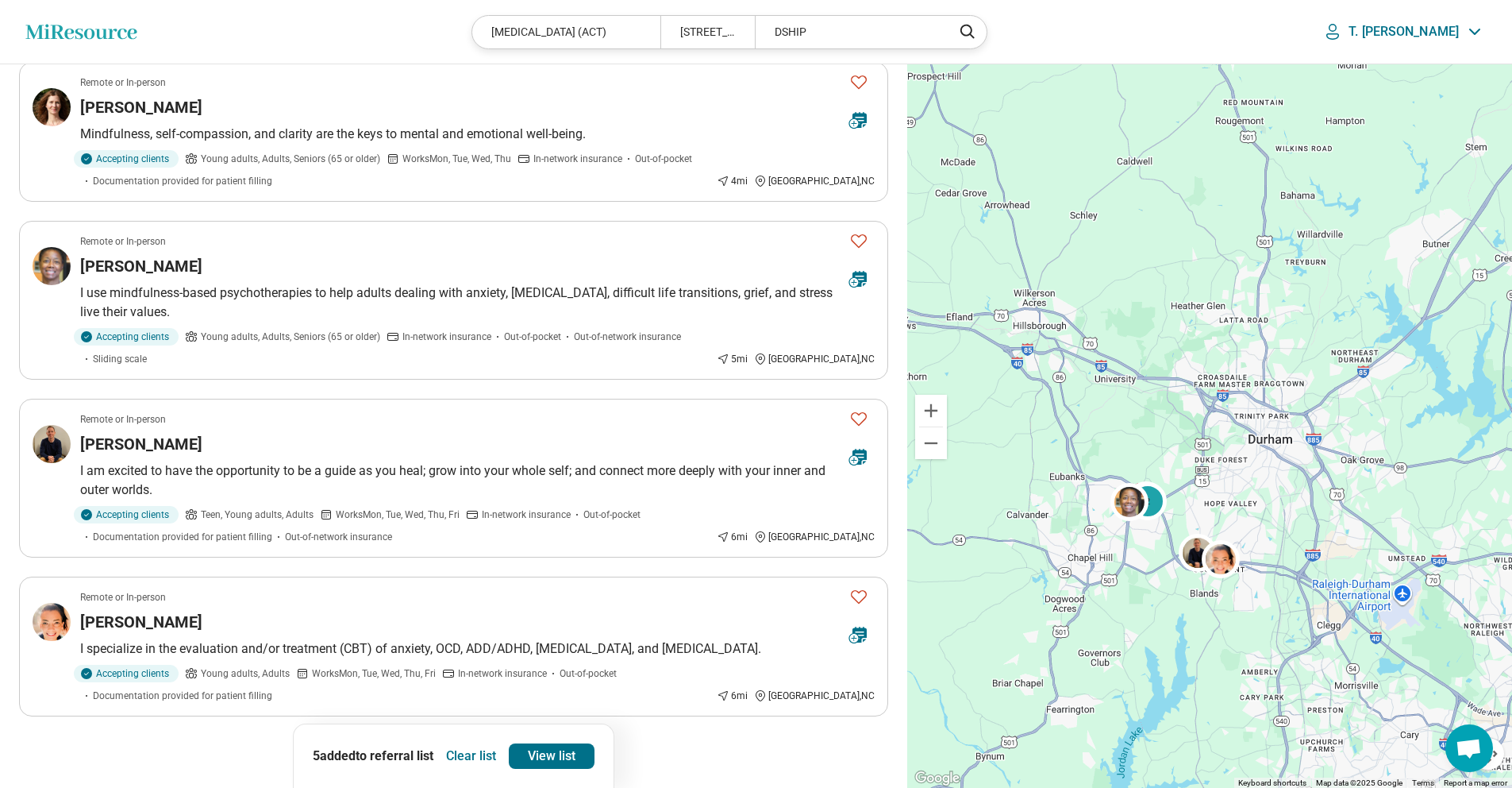
scroll to position [452, 0]
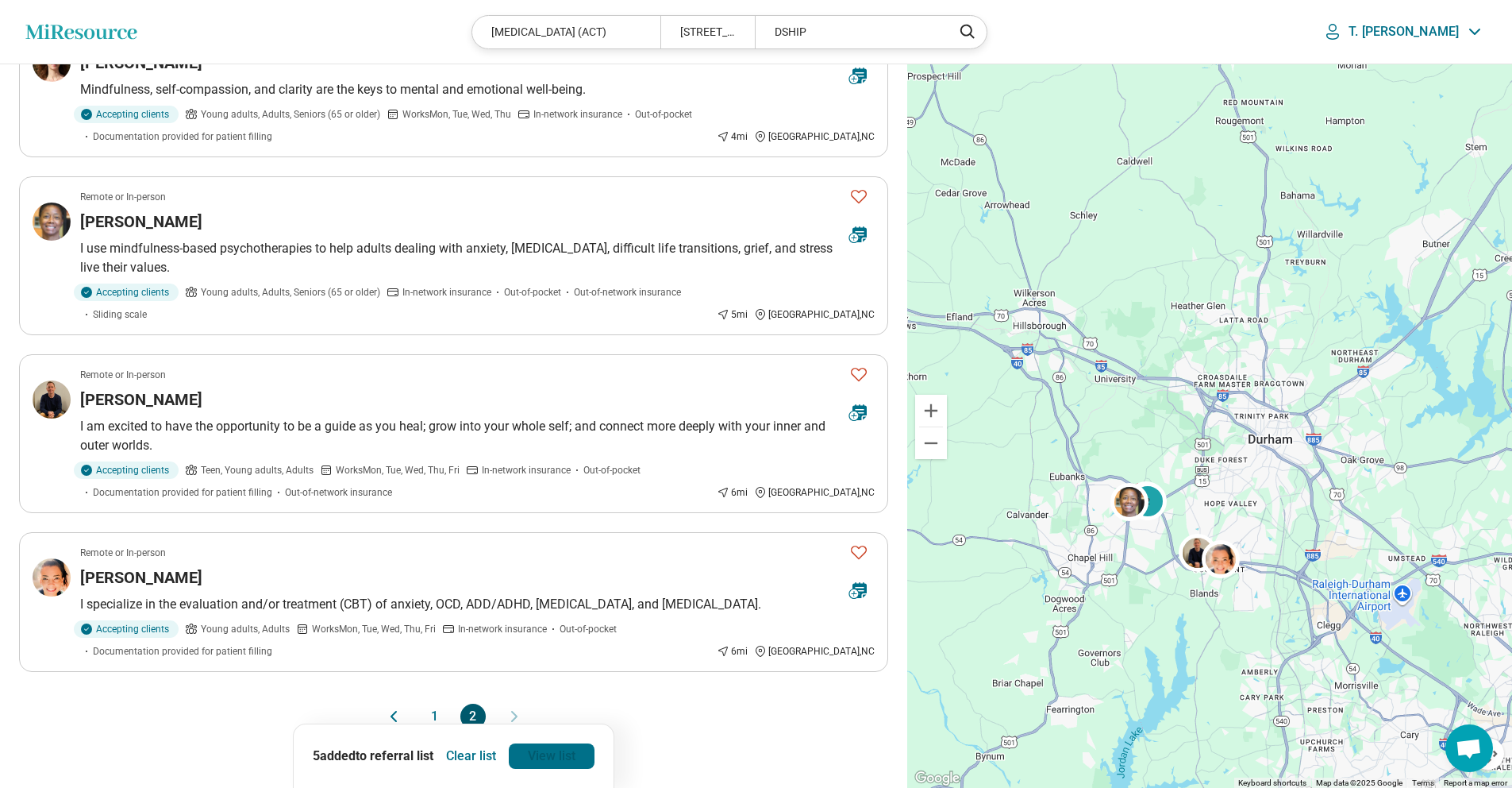
click at [560, 759] on link "View list" at bounding box center [552, 756] width 85 height 25
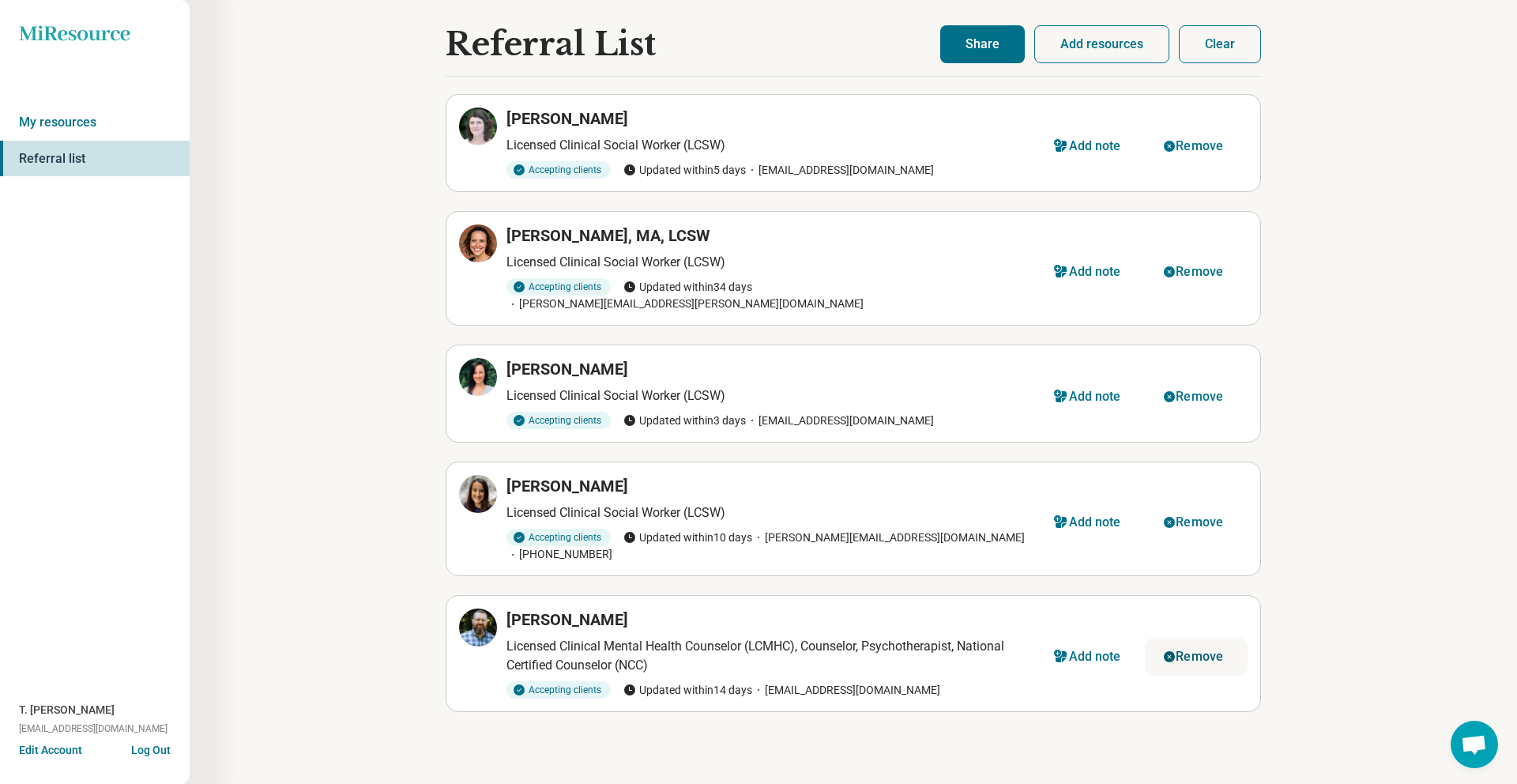
click at [1203, 650] on div "Remove" at bounding box center [1199, 657] width 48 height 13
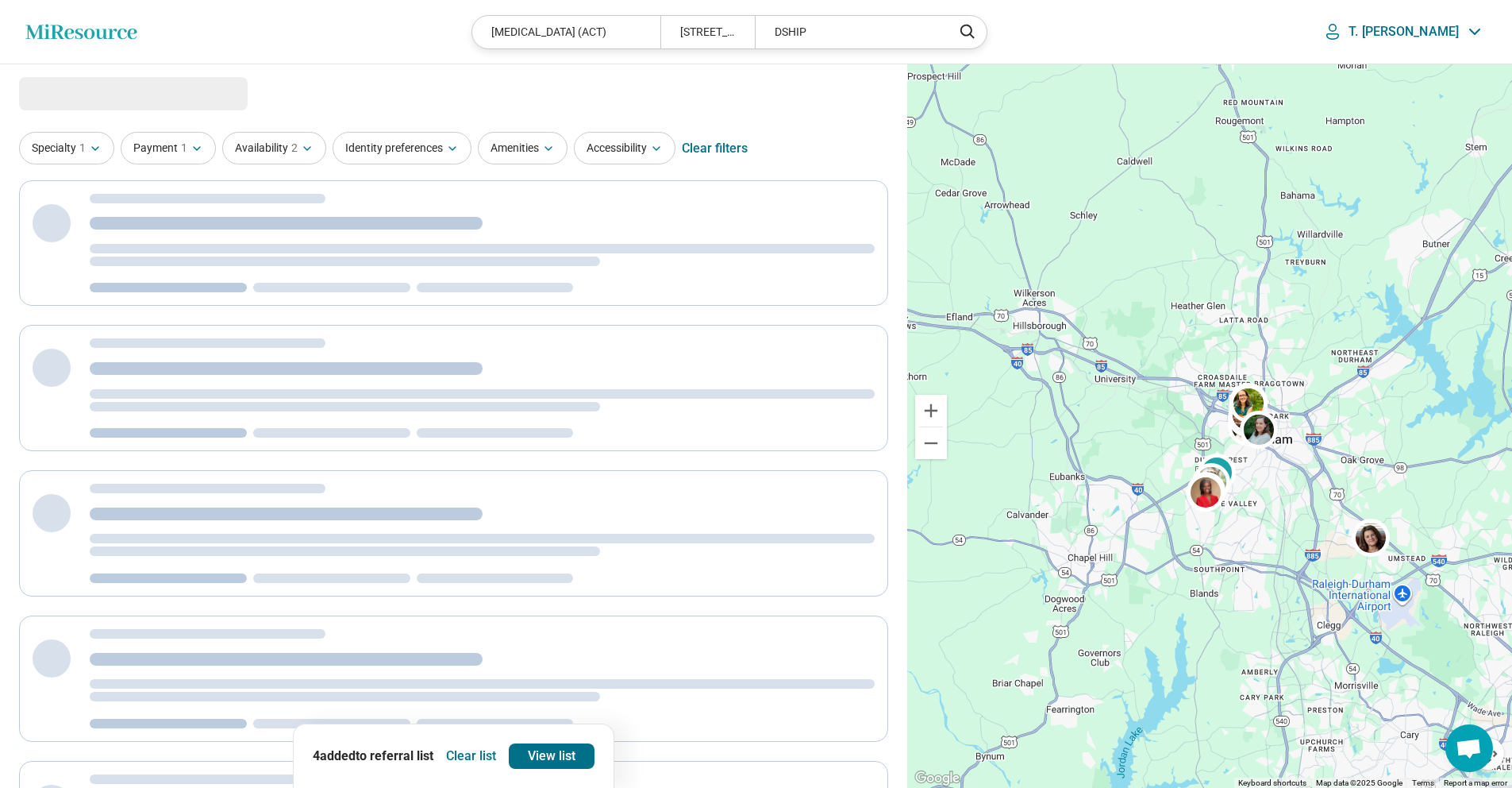
select select "***"
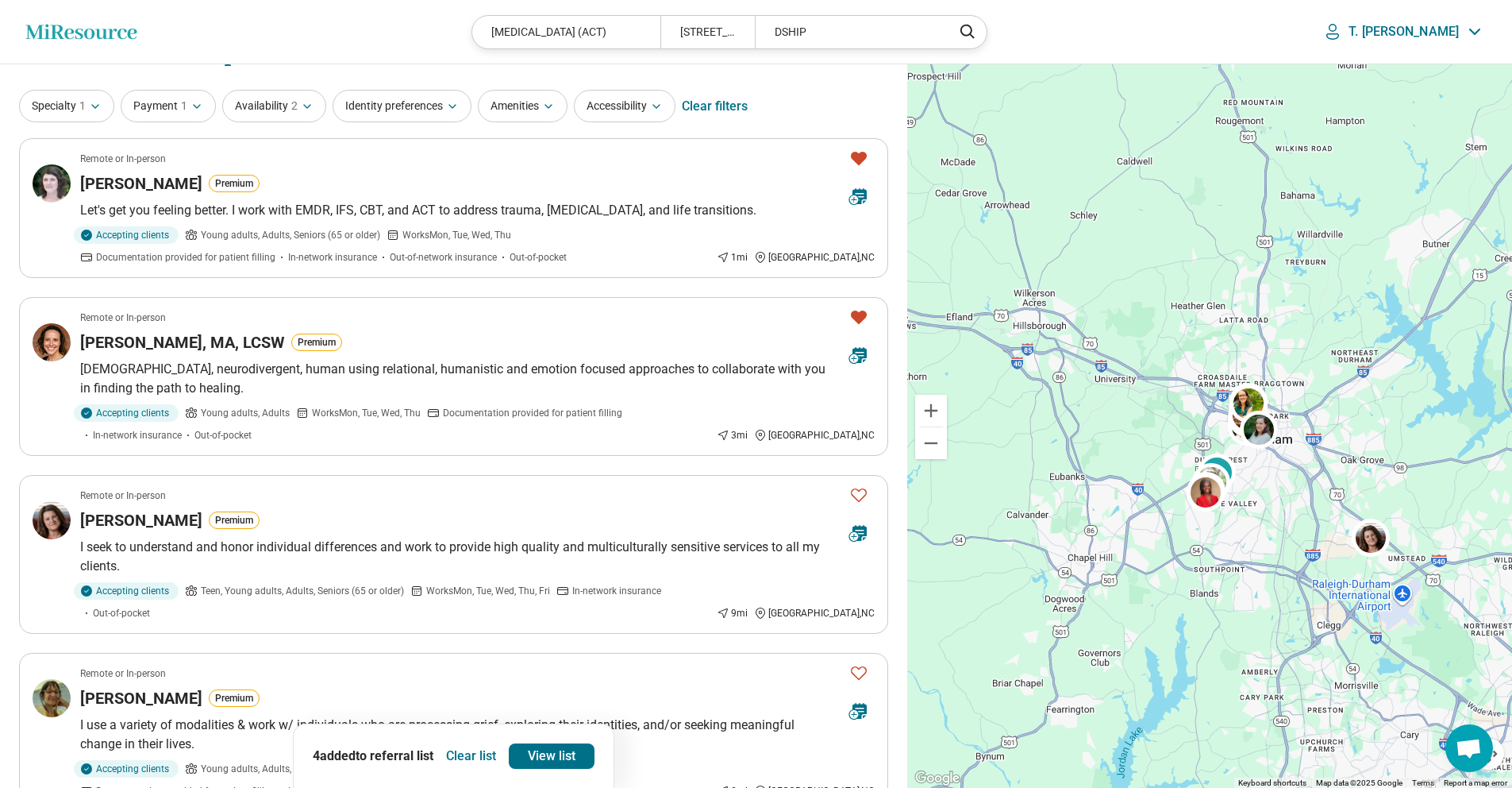
scroll to position [40, 0]
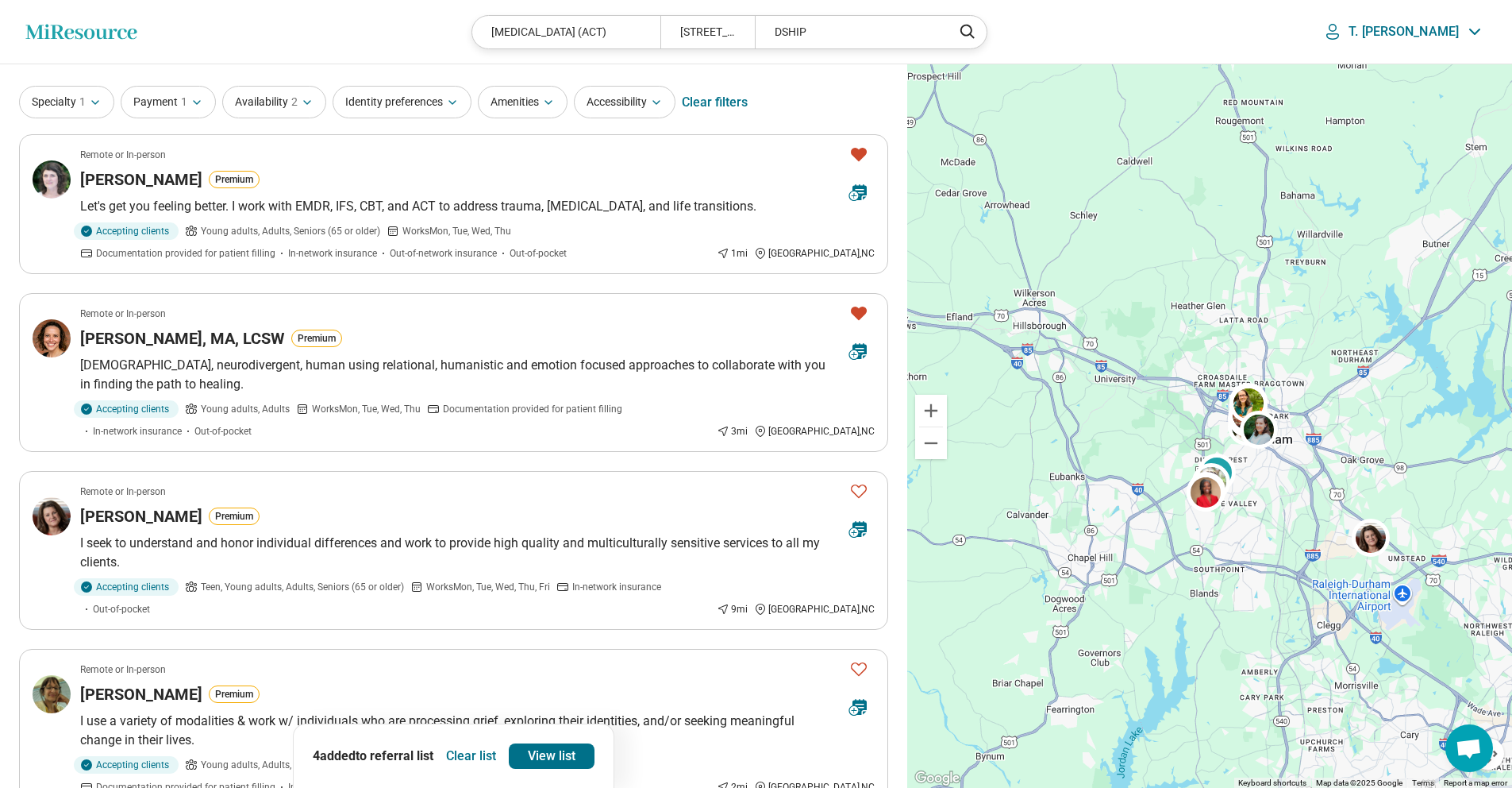
click at [859, 310] on icon "Favorite" at bounding box center [858, 313] width 16 height 13
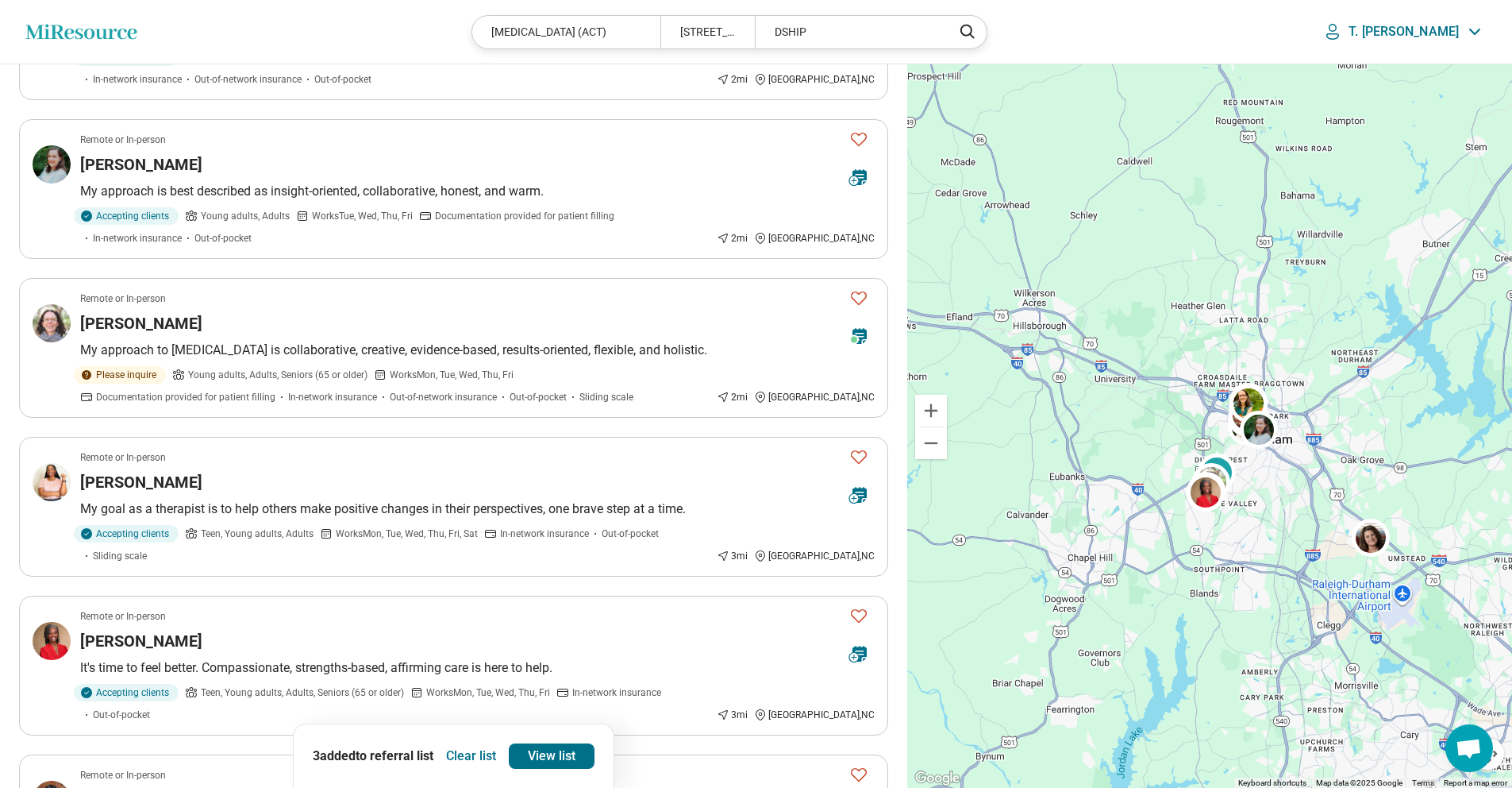
scroll to position [2692, 0]
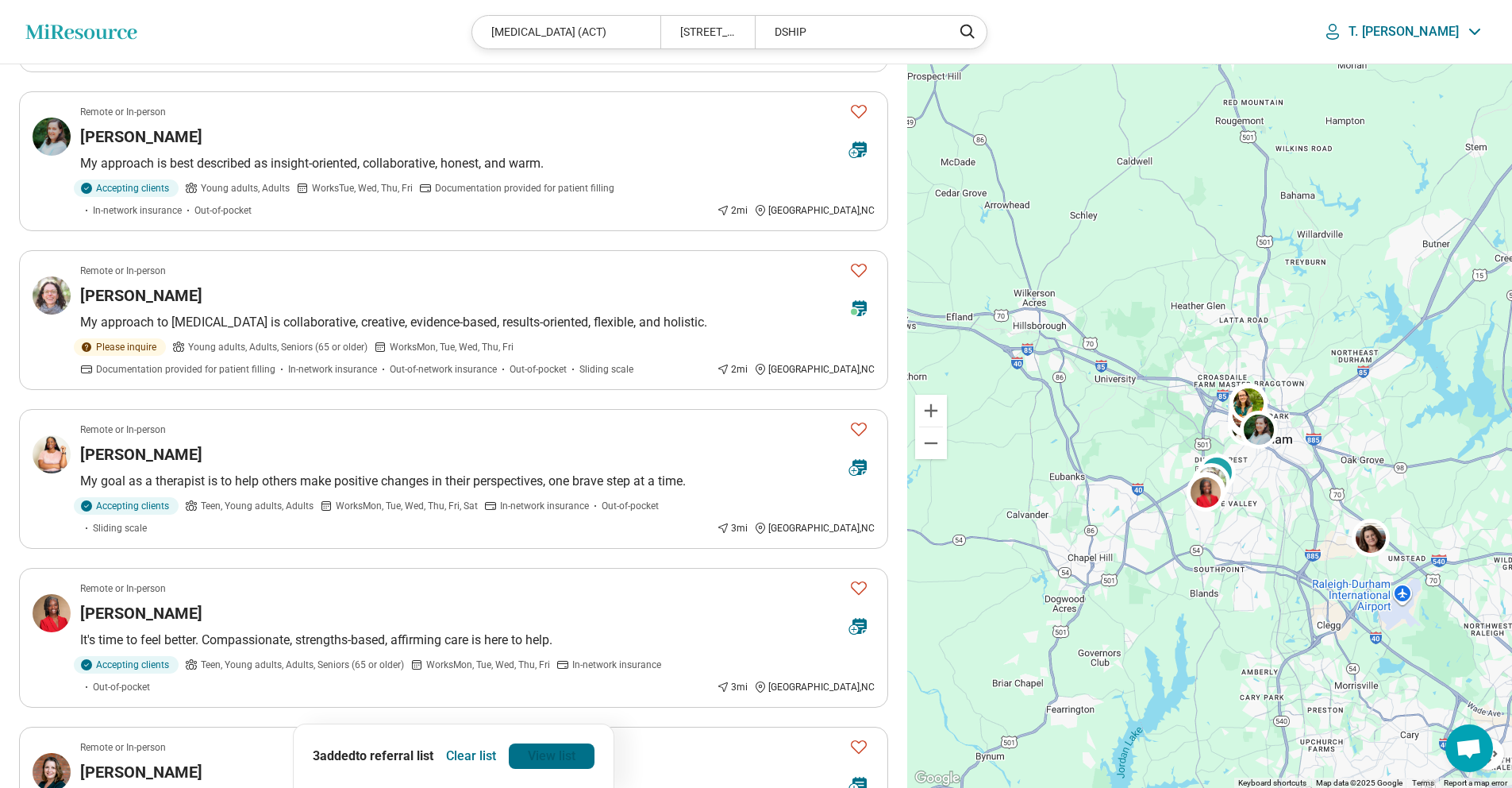
click at [549, 756] on link "View list" at bounding box center [552, 756] width 85 height 25
click at [574, 755] on link "View list" at bounding box center [552, 756] width 85 height 25
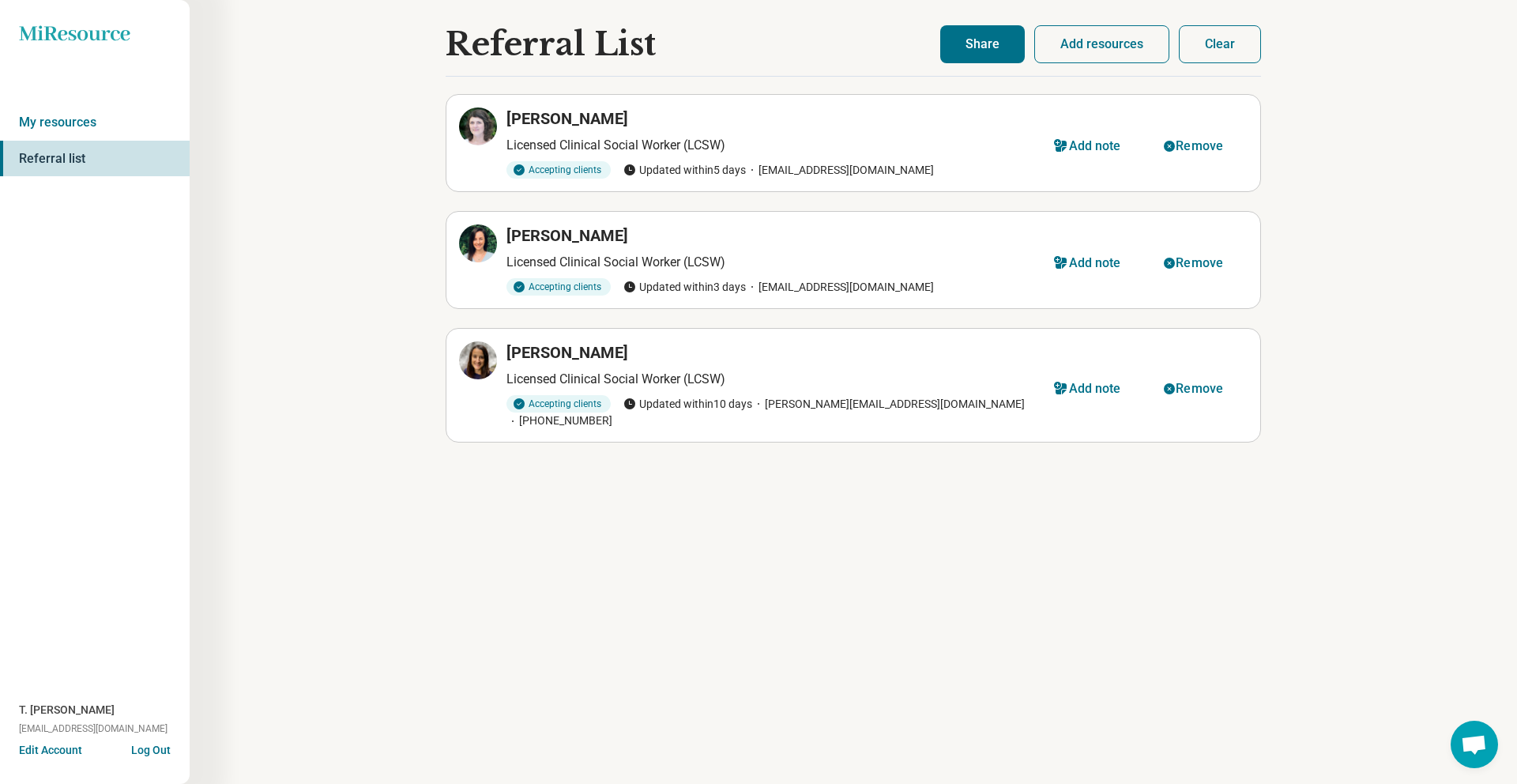
click at [981, 40] on button "Share" at bounding box center [982, 44] width 84 height 38
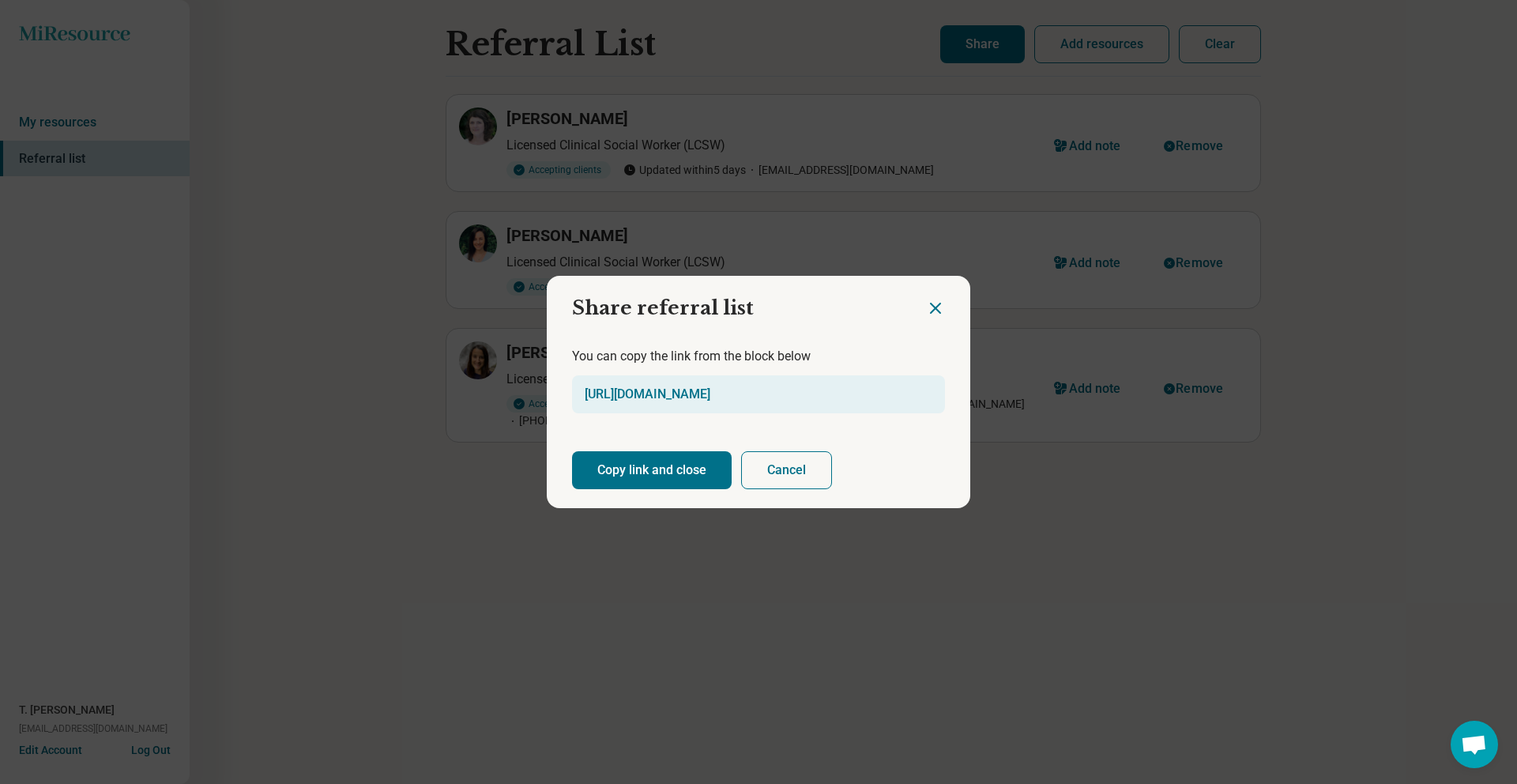
click at [680, 470] on button "Copy link and close" at bounding box center [651, 470] width 160 height 38
